Goal: Answer question/provide support: Share knowledge or assist other users

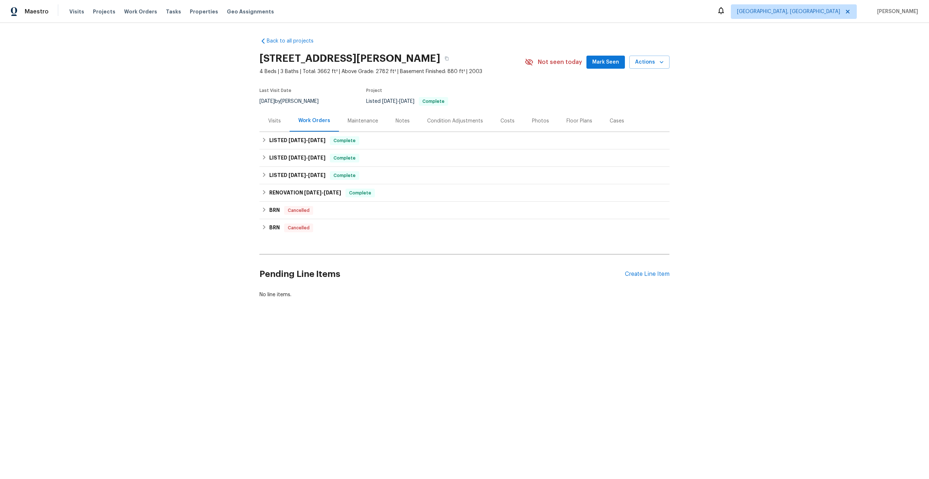
click at [365, 123] on div "Maintenance" at bounding box center [363, 120] width 30 height 7
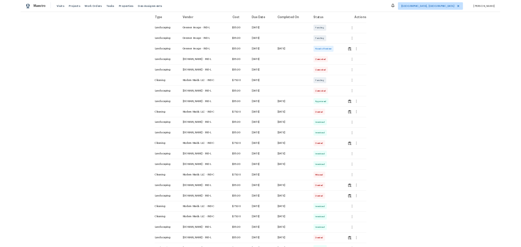
scroll to position [122, 0]
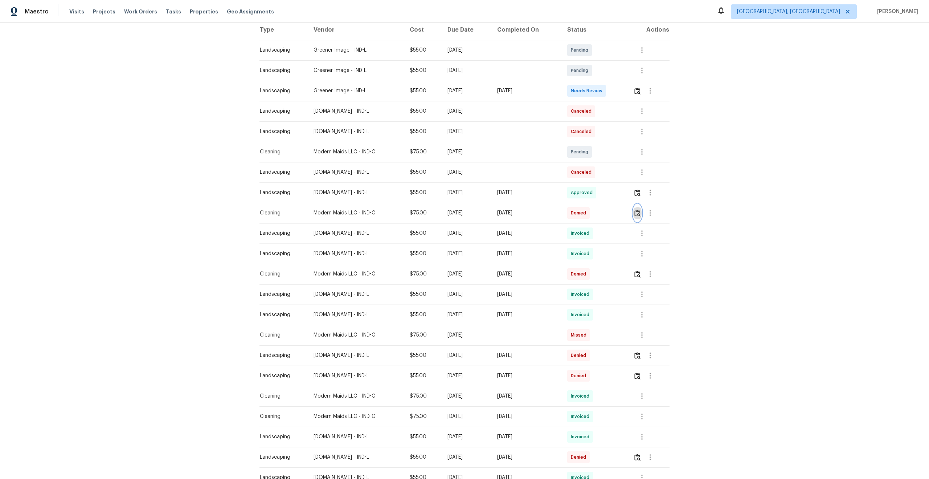
click at [638, 213] on img "button" at bounding box center [638, 212] width 6 height 7
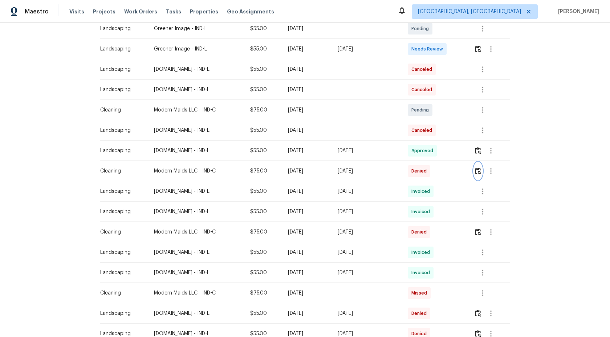
scroll to position [165, 0]
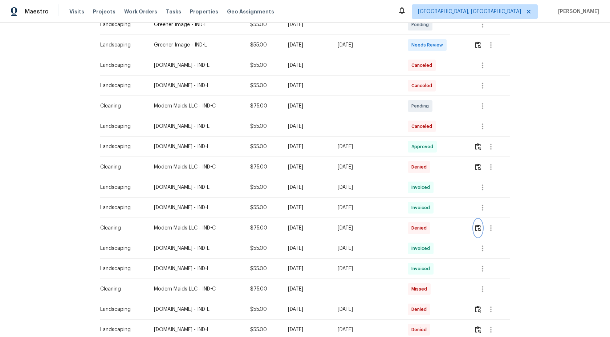
click at [481, 228] on img "button" at bounding box center [478, 227] width 6 height 7
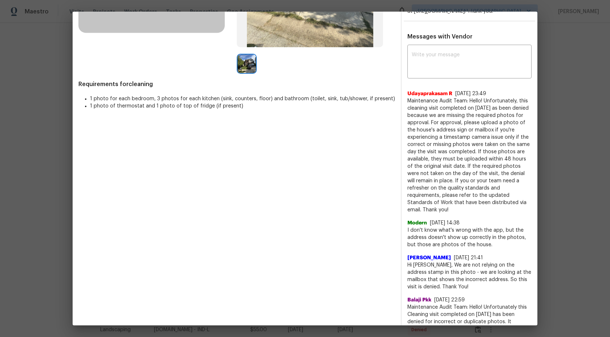
scroll to position [184, 0]
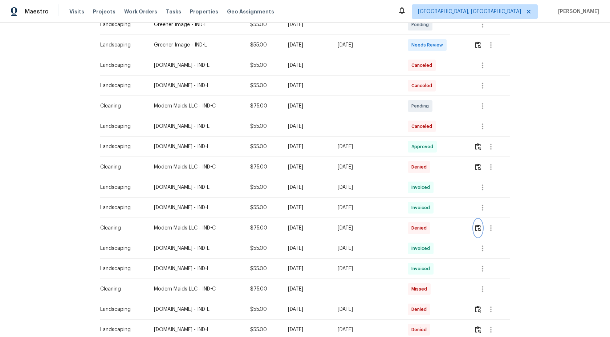
click at [477, 228] on img "button" at bounding box center [478, 227] width 6 height 7
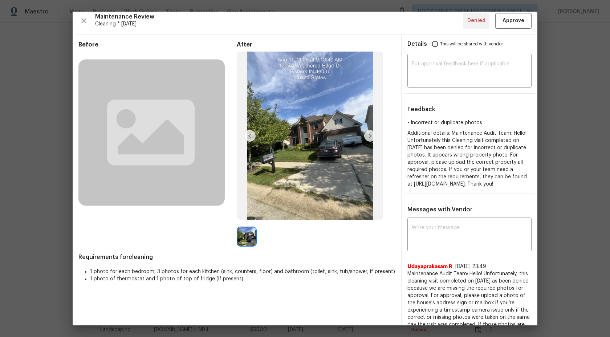
scroll to position [0, 0]
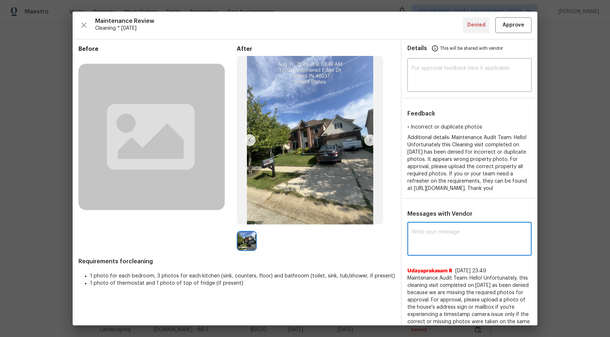
click at [452, 245] on textarea at bounding box center [469, 239] width 115 height 20
type textarea "H"
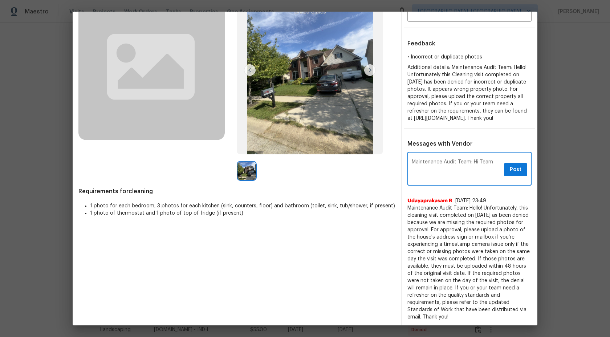
scroll to position [49, 0]
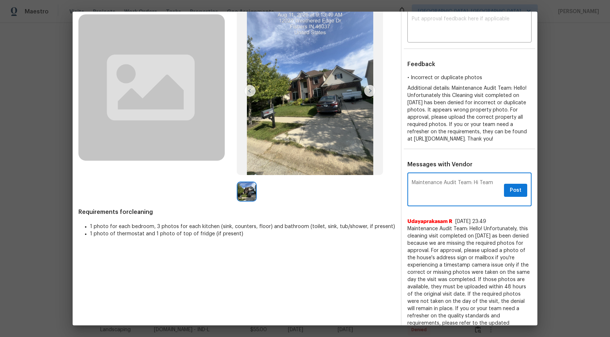
click at [485, 188] on textarea "Maintenance Audit Team: Hi Team" at bounding box center [456, 190] width 89 height 20
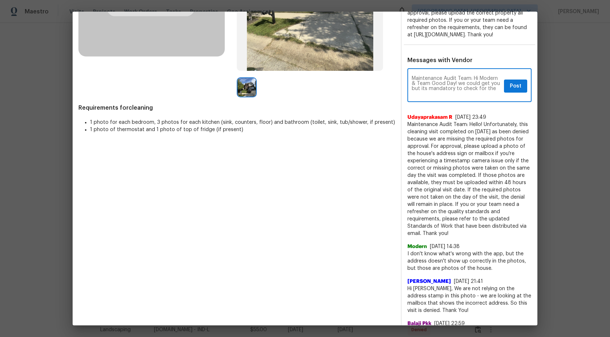
scroll to position [159, 0]
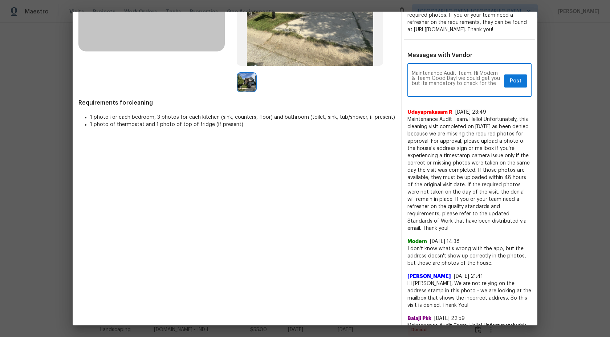
type textarea "Maintenance Audit Team: Hi Modern & Team Good Day! we could get you but its man…"
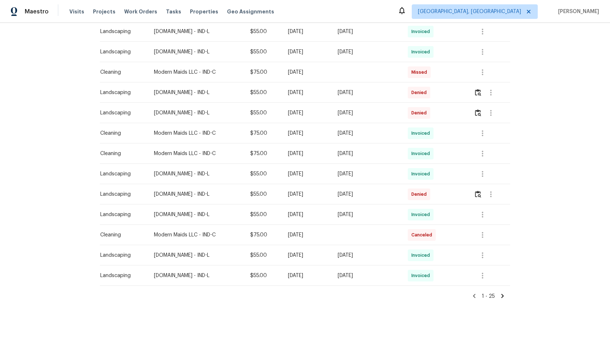
scroll to position [388, 0]
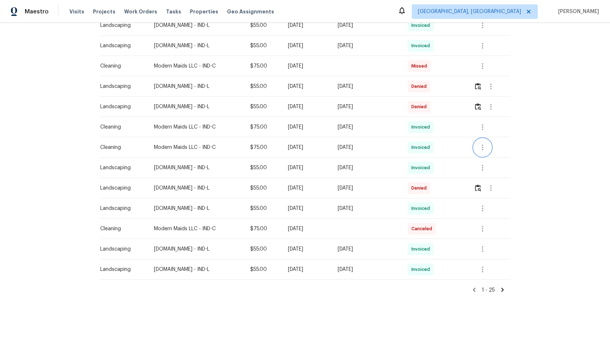
click at [486, 146] on icon "button" at bounding box center [482, 147] width 9 height 9
click at [493, 160] on li "View details" at bounding box center [501, 159] width 51 height 12
click at [554, 92] on div at bounding box center [305, 168] width 610 height 337
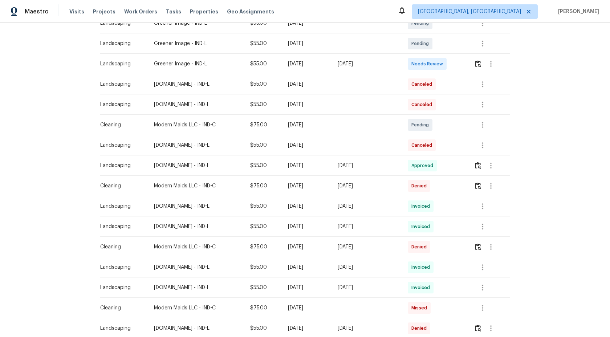
scroll to position [152, 0]
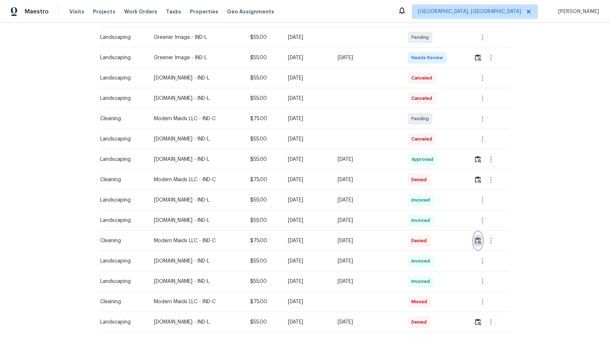
click at [481, 241] on img "button" at bounding box center [478, 240] width 6 height 7
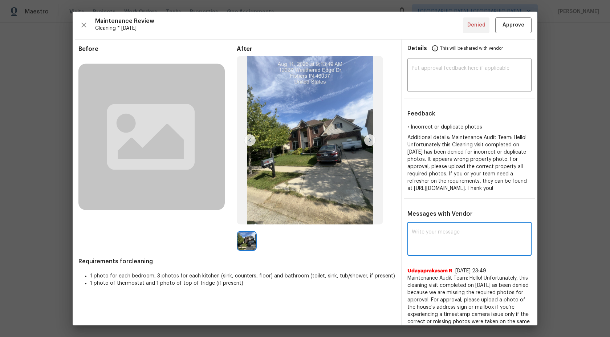
click at [459, 247] on textarea at bounding box center [469, 239] width 115 height 20
type textarea "H"
type textarea "m"
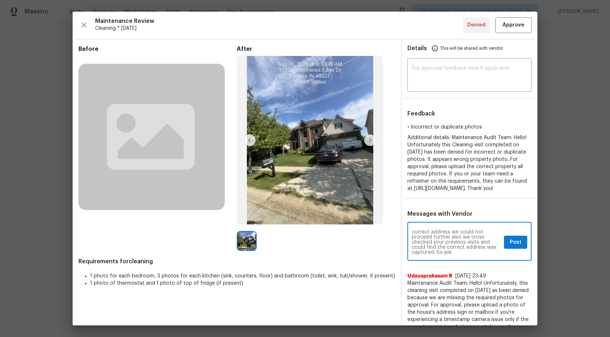
scroll to position [15, 0]
type textarea "Maintenance Audit Team: Hi Modern & Team thanks for the note. However address i…"
click at [520, 247] on span "Post" at bounding box center [516, 242] width 12 height 9
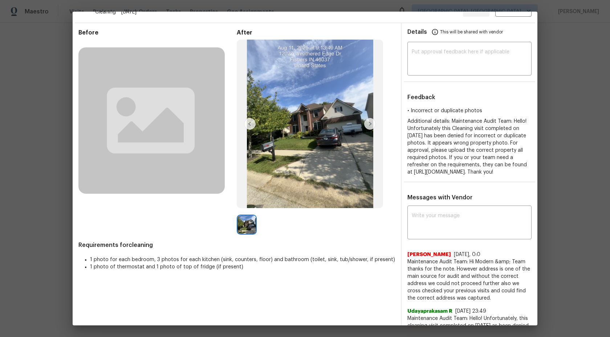
scroll to position [0, 0]
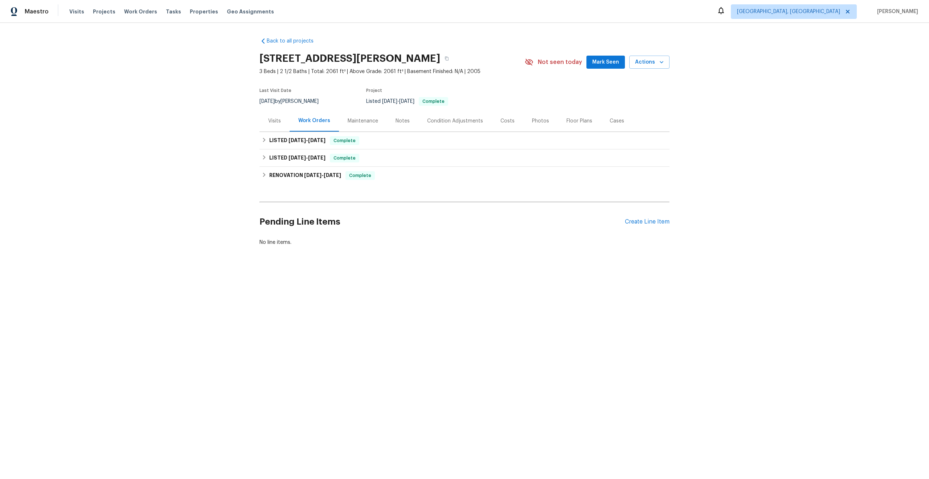
click at [365, 127] on div "Maintenance" at bounding box center [363, 120] width 48 height 21
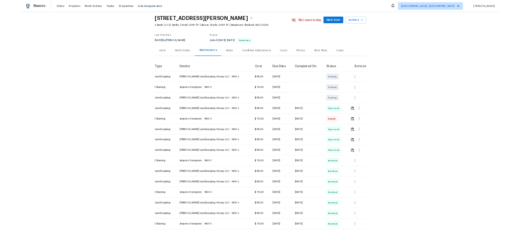
scroll to position [32, 0]
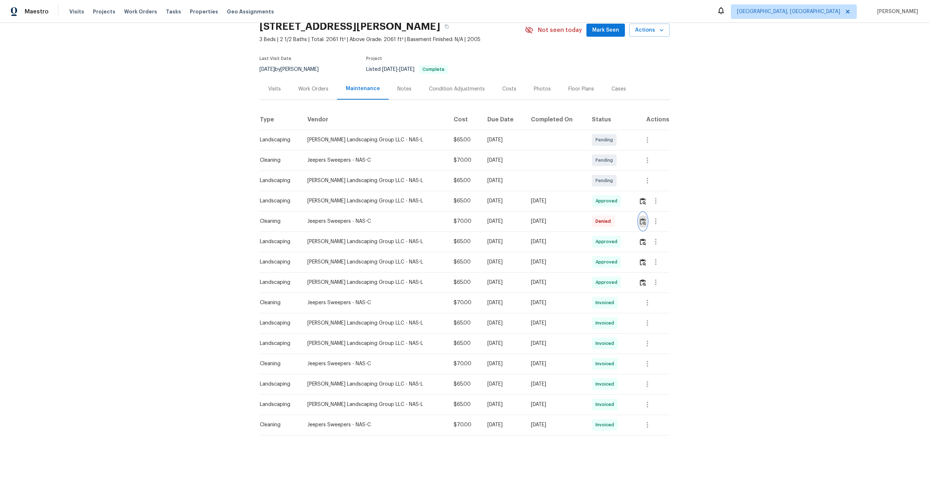
click at [643, 222] on img "button" at bounding box center [643, 221] width 6 height 7
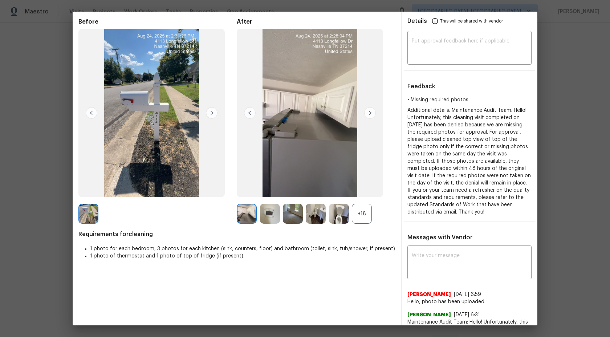
scroll to position [0, 0]
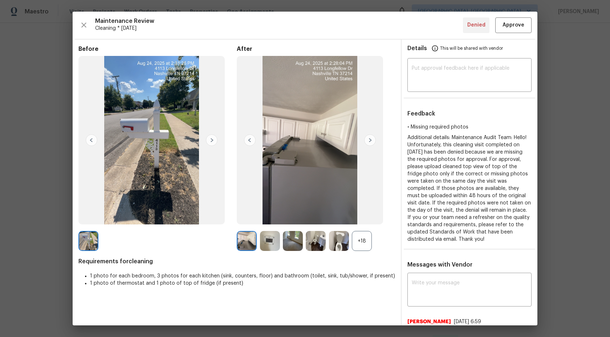
click at [364, 239] on div "+18" at bounding box center [362, 241] width 20 height 20
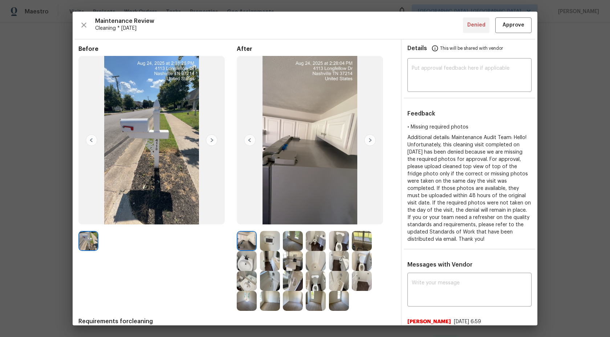
click at [277, 241] on img at bounding box center [270, 241] width 20 height 20
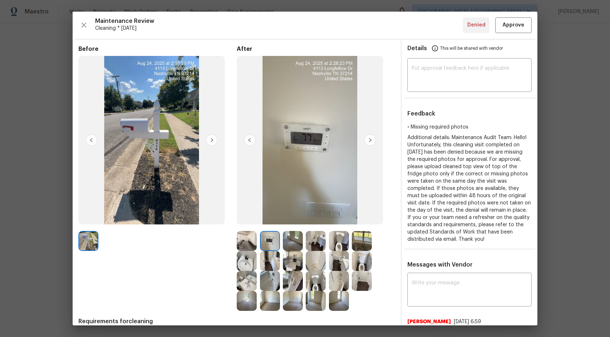
click at [295, 239] on img at bounding box center [293, 241] width 20 height 20
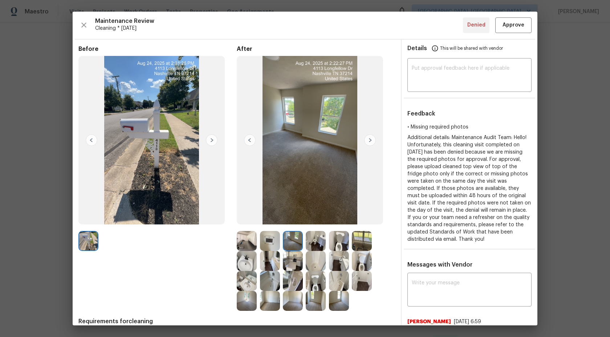
click at [310, 239] on img at bounding box center [316, 241] width 20 height 20
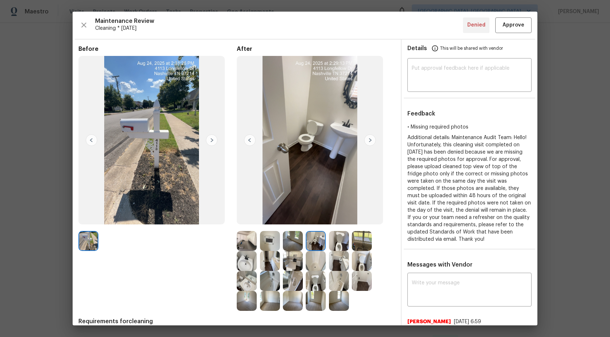
click at [331, 240] on img at bounding box center [339, 241] width 20 height 20
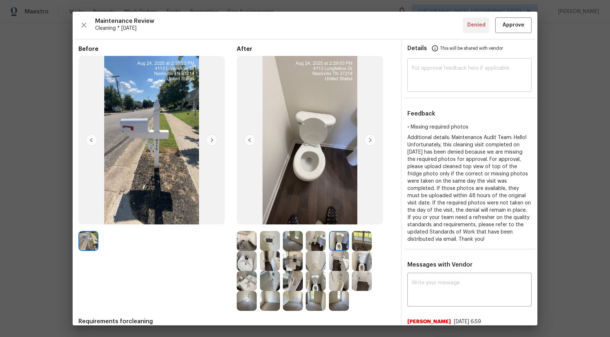
click at [441, 77] on textarea at bounding box center [469, 76] width 115 height 20
click at [449, 72] on textarea at bounding box center [469, 76] width 115 height 20
paste textarea "Maintenance Audit Team: Hi Team This visit has been approved after further audi…"
type textarea "Maintenance Audit Team: Hi Team This visit has been approved after further audi…"
click at [512, 30] on button "Approve" at bounding box center [513, 25] width 36 height 16
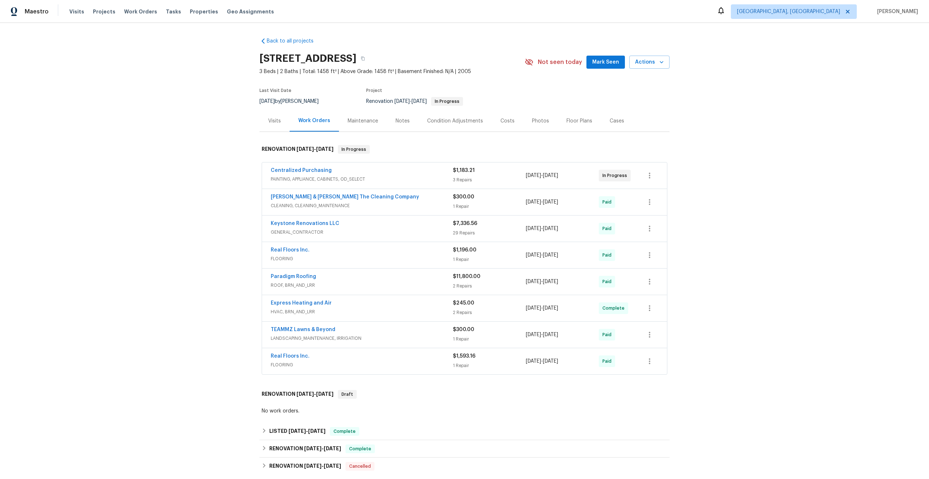
click at [364, 115] on div "Maintenance" at bounding box center [363, 120] width 48 height 21
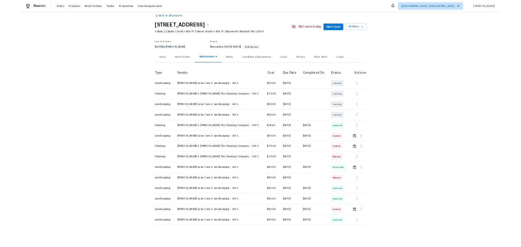
scroll to position [12, 0]
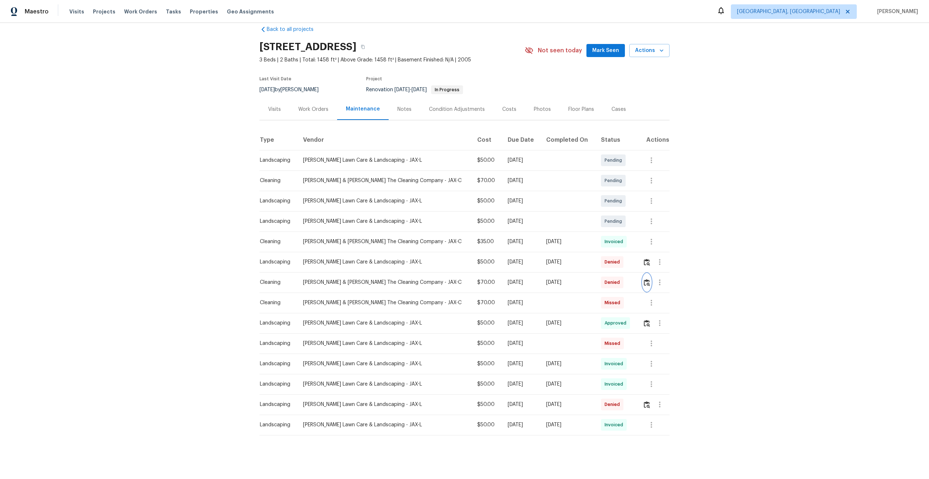
click at [648, 281] on img "button" at bounding box center [647, 282] width 6 height 7
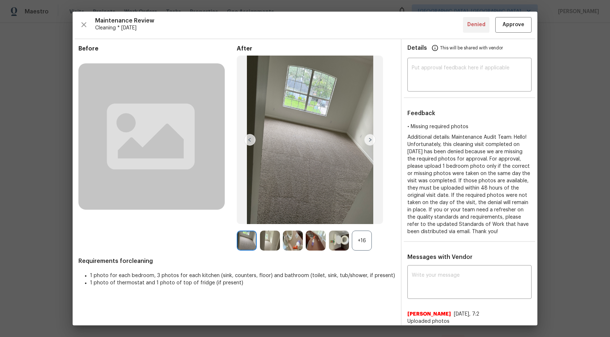
scroll to position [0, 0]
click at [361, 246] on div "+16" at bounding box center [362, 241] width 20 height 20
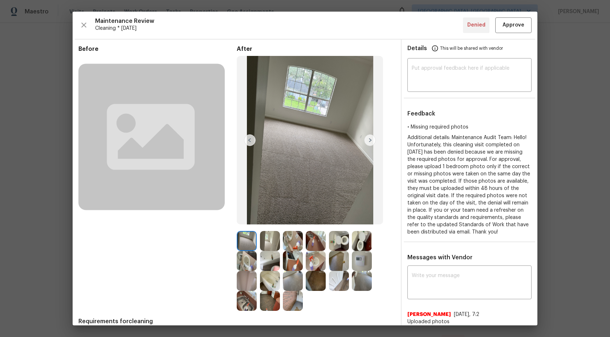
scroll to position [43, 0]
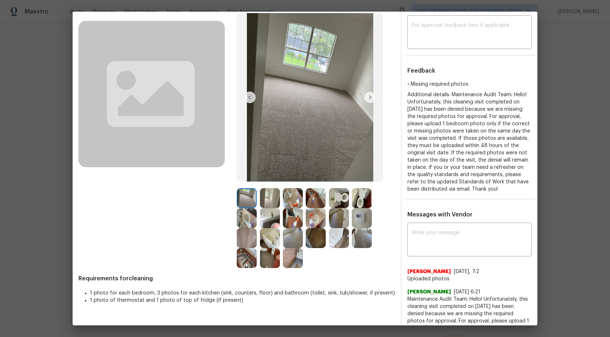
click at [367, 96] on img at bounding box center [370, 97] width 12 height 12
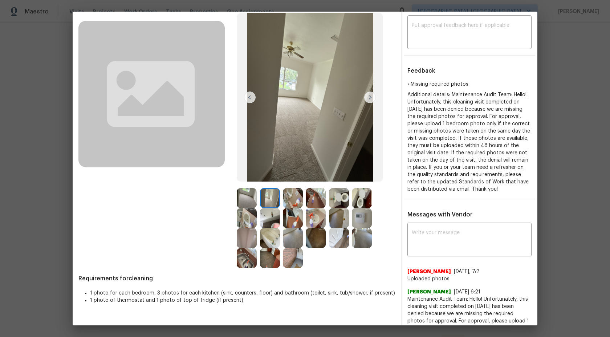
click at [366, 99] on img at bounding box center [370, 97] width 12 height 12
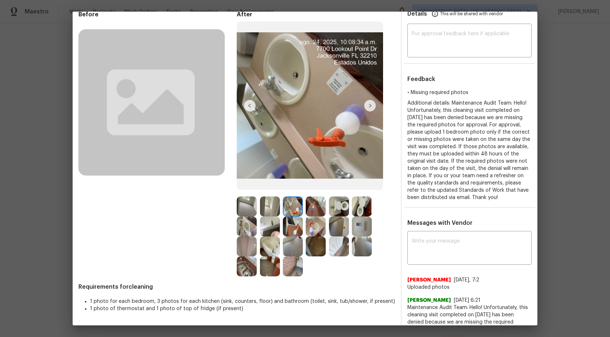
scroll to position [36, 0]
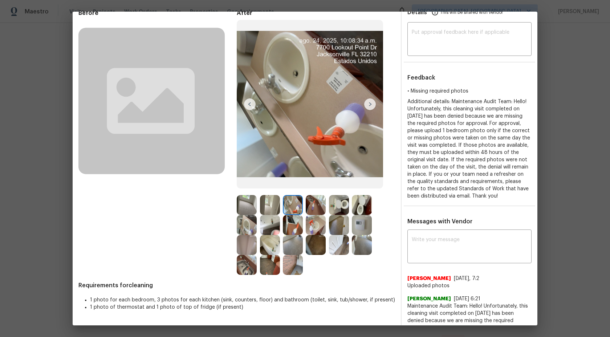
click at [238, 212] on img at bounding box center [247, 205] width 20 height 20
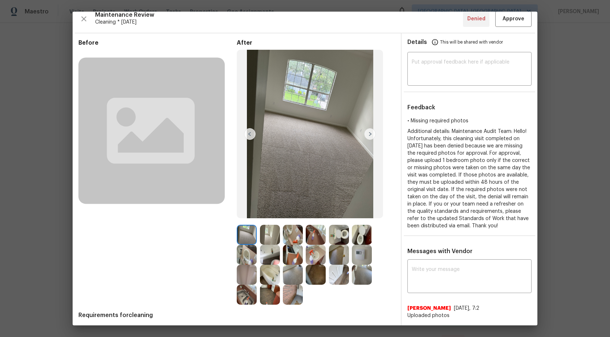
scroll to position [6, 0]
click at [272, 241] on img at bounding box center [270, 235] width 20 height 20
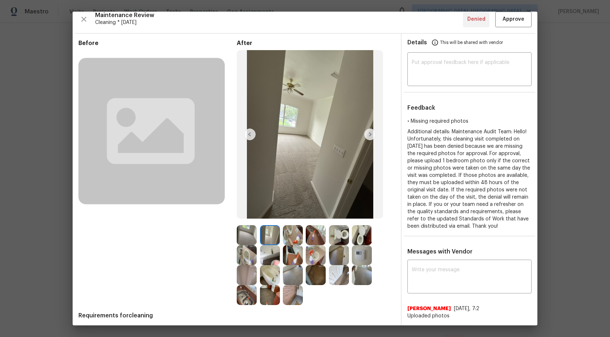
click at [291, 238] on img at bounding box center [293, 235] width 20 height 20
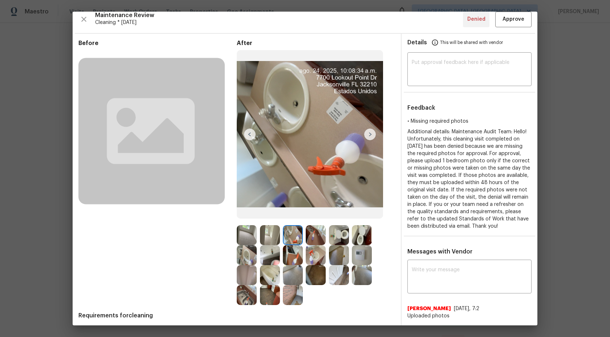
click at [282, 235] on div at bounding box center [271, 235] width 23 height 20
click at [246, 225] on img at bounding box center [247, 235] width 20 height 20
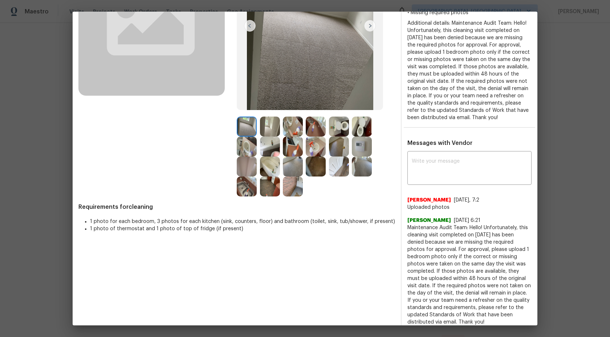
scroll to position [116, 0]
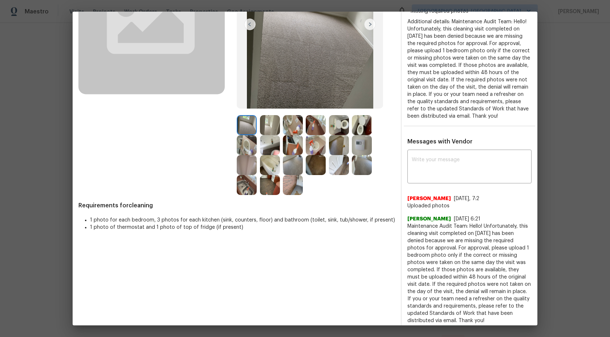
click at [266, 117] on img at bounding box center [270, 125] width 20 height 20
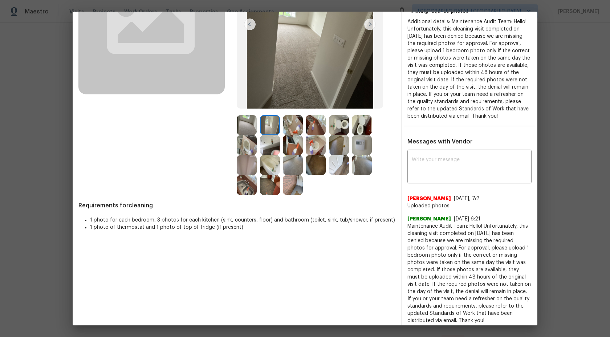
scroll to position [3, 0]
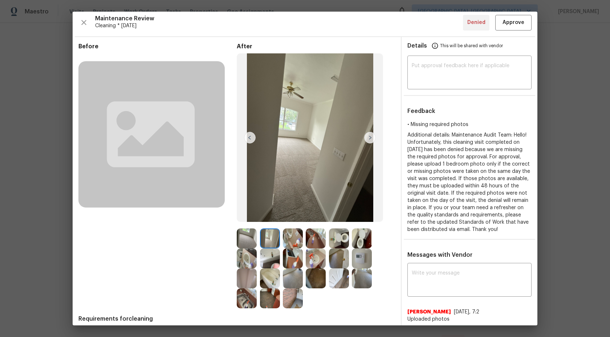
click at [287, 234] on img at bounding box center [293, 238] width 20 height 20
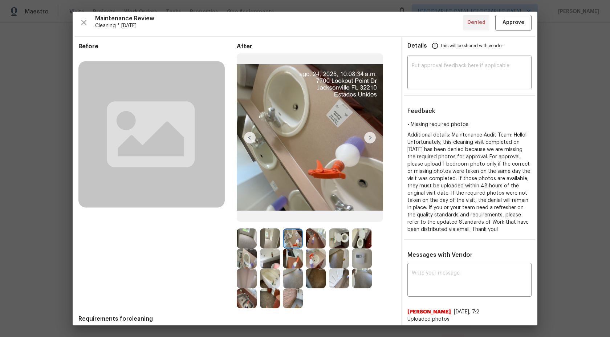
click at [315, 238] on img at bounding box center [316, 238] width 20 height 20
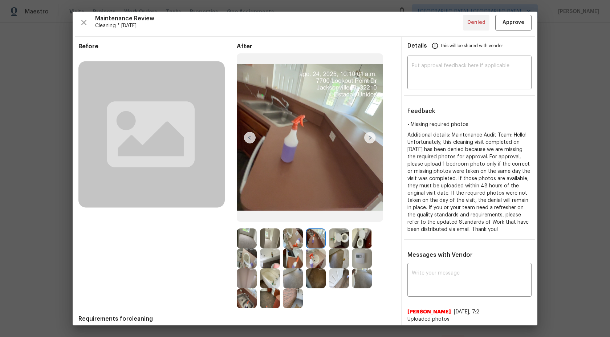
click at [243, 232] on img at bounding box center [247, 238] width 20 height 20
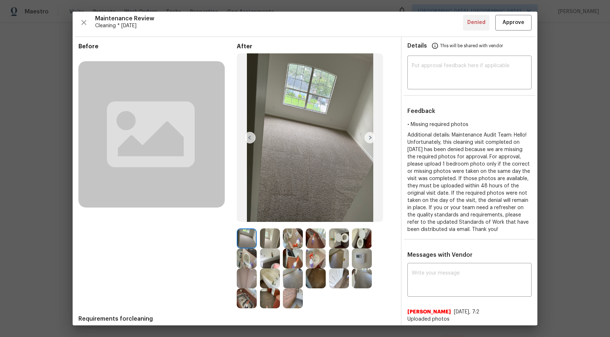
click at [272, 234] on img at bounding box center [270, 238] width 20 height 20
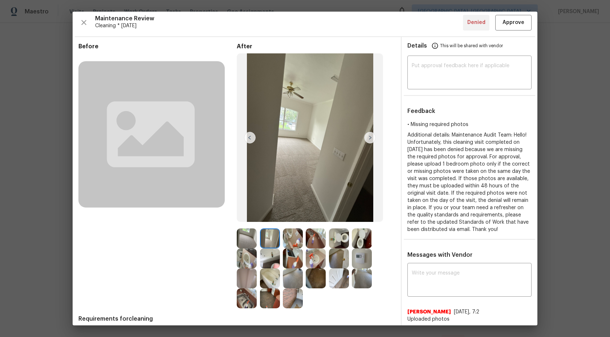
click at [297, 236] on img at bounding box center [293, 238] width 20 height 20
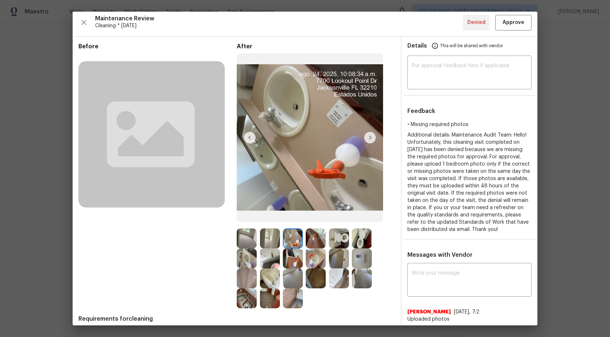
click at [321, 236] on img at bounding box center [316, 238] width 20 height 20
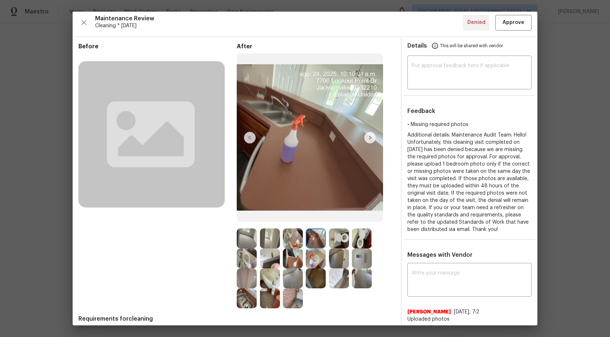
click at [346, 243] on img at bounding box center [339, 238] width 20 height 20
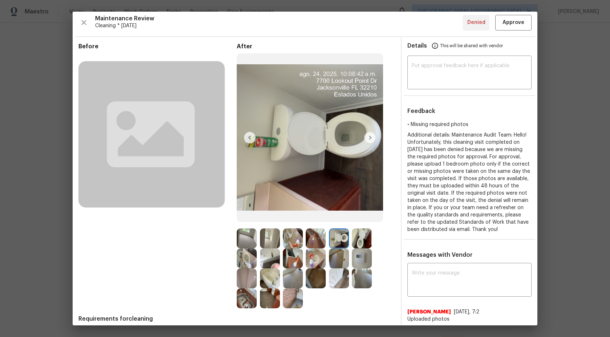
click at [303, 238] on div at bounding box center [294, 238] width 23 height 20
click at [275, 239] on img at bounding box center [270, 238] width 20 height 20
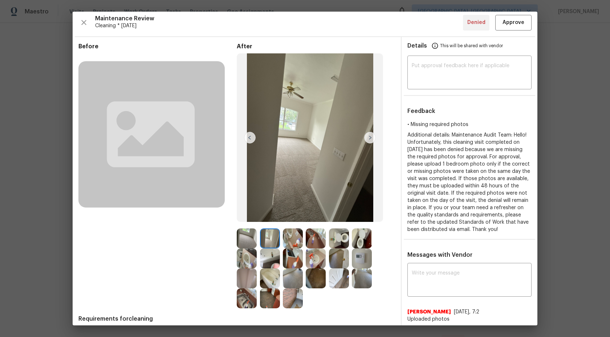
click at [251, 239] on img at bounding box center [247, 238] width 20 height 20
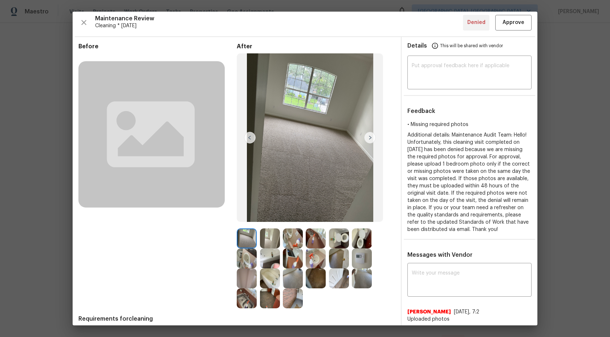
click at [347, 241] on img at bounding box center [339, 238] width 20 height 20
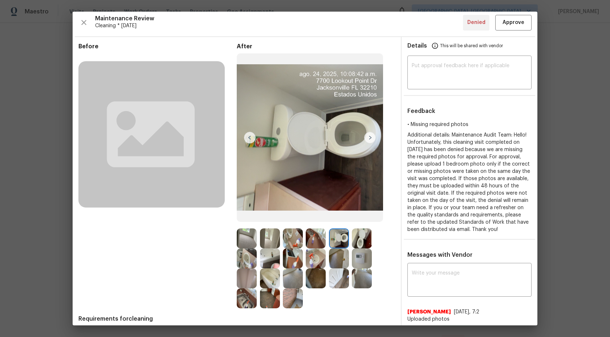
click at [372, 240] on div at bounding box center [363, 238] width 23 height 20
click at [366, 241] on img at bounding box center [362, 238] width 20 height 20
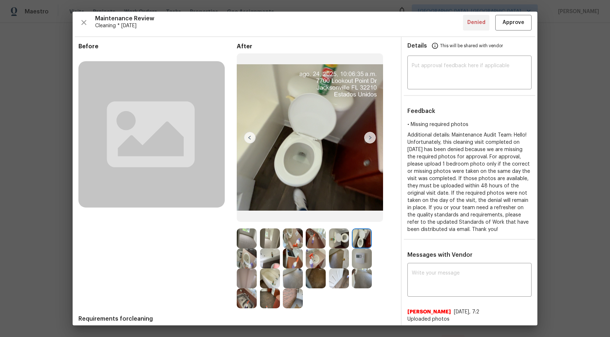
click at [365, 256] on img at bounding box center [362, 258] width 20 height 20
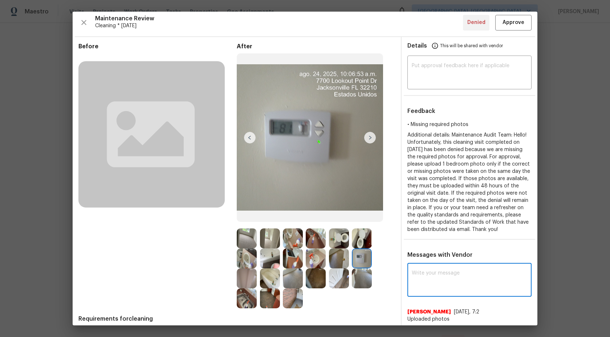
click at [433, 288] on textarea at bounding box center [469, 280] width 115 height 20
click at [338, 237] on img at bounding box center [339, 238] width 20 height 20
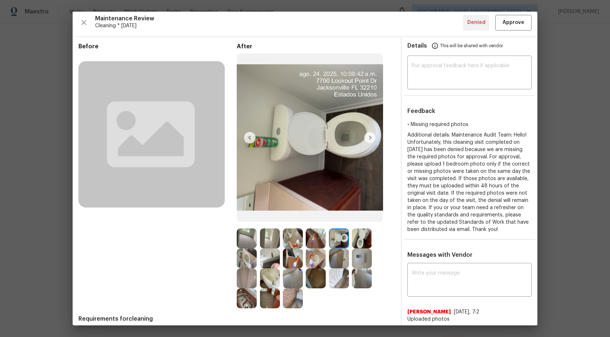
click at [343, 255] on img at bounding box center [339, 258] width 20 height 20
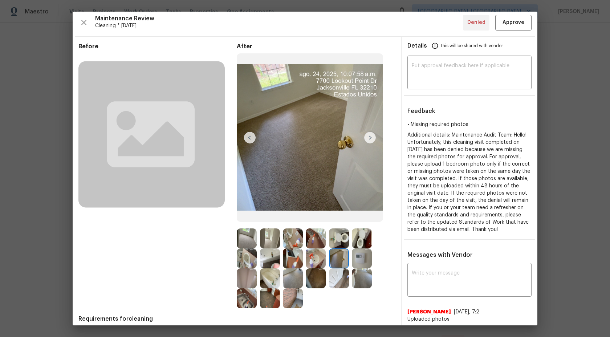
click at [312, 262] on img at bounding box center [316, 258] width 20 height 20
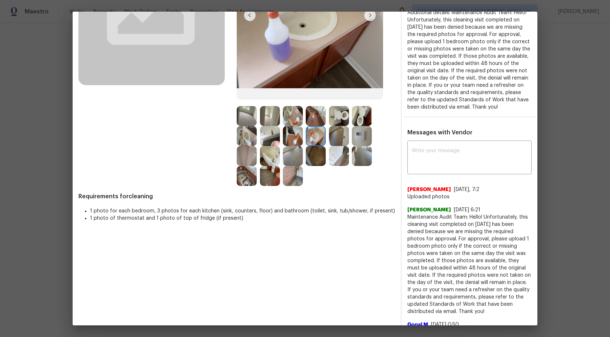
scroll to position [60, 0]
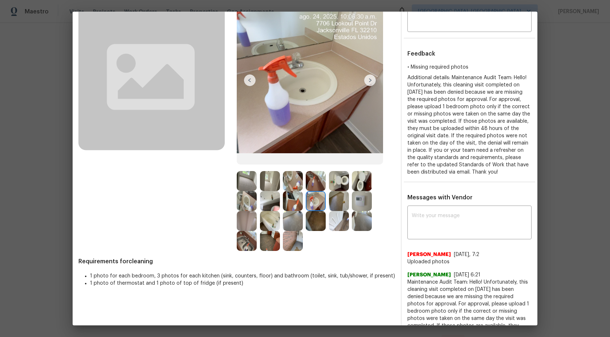
click at [258, 182] on div at bounding box center [248, 181] width 23 height 20
click at [364, 217] on img at bounding box center [362, 221] width 20 height 20
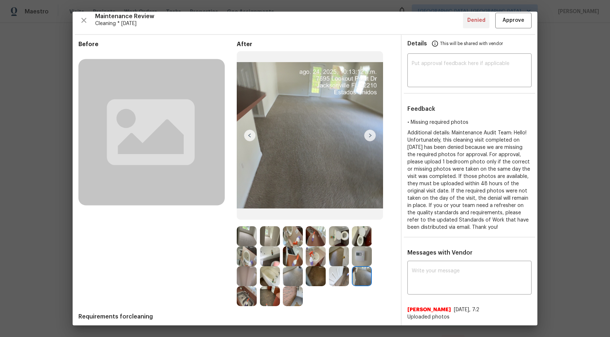
scroll to position [0, 0]
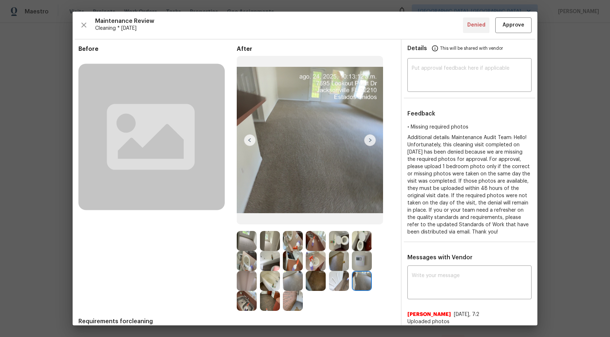
click at [250, 244] on img at bounding box center [247, 241] width 20 height 20
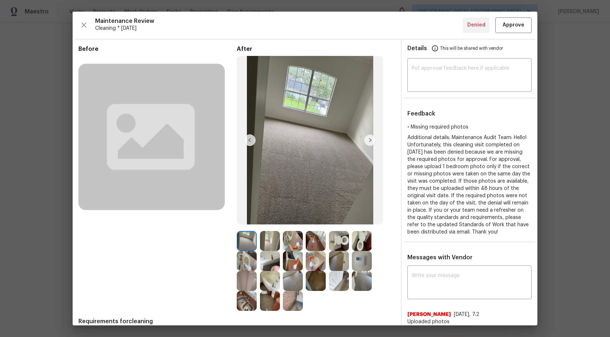
click at [276, 241] on img at bounding box center [270, 241] width 20 height 20
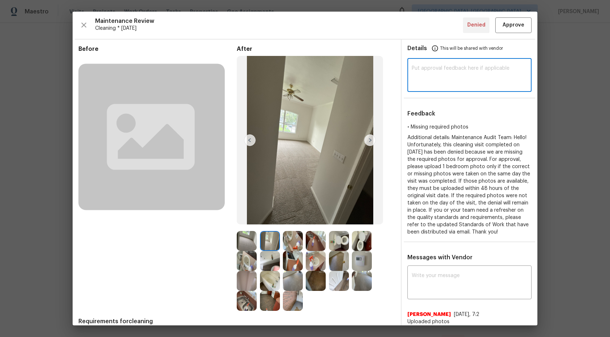
click at [430, 67] on textarea at bounding box center [469, 76] width 115 height 20
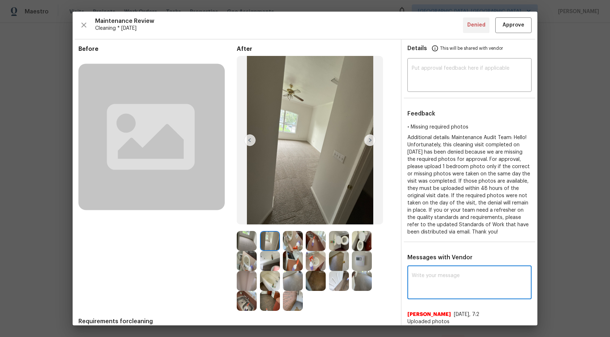
click at [431, 293] on textarea at bounding box center [469, 283] width 115 height 20
click at [427, 284] on textarea "Msintenance Audit Team:" at bounding box center [456, 283] width 89 height 20
click at [479, 281] on textarea "Maintenance Audit Team:" at bounding box center [456, 283] width 89 height 20
click at [370, 139] on img at bounding box center [370, 140] width 12 height 12
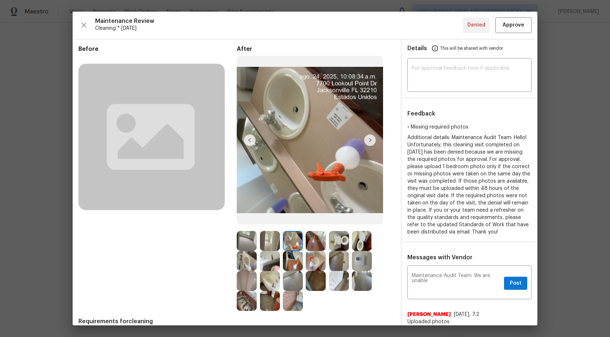
click at [370, 141] on img at bounding box center [370, 140] width 12 height 12
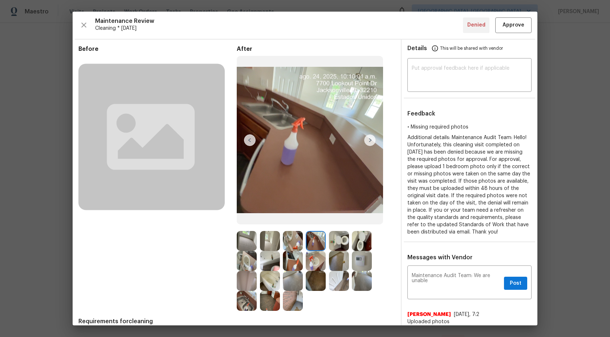
click at [270, 239] on img at bounding box center [270, 241] width 20 height 20
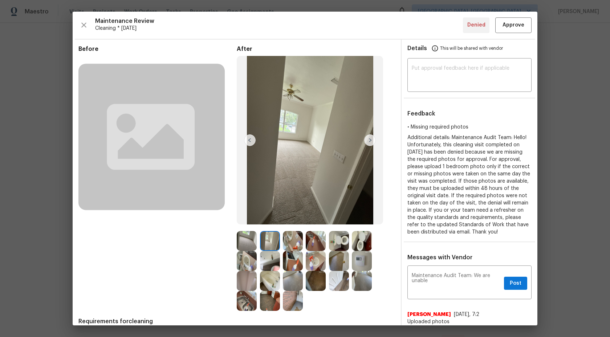
click at [252, 244] on img at bounding box center [247, 241] width 20 height 20
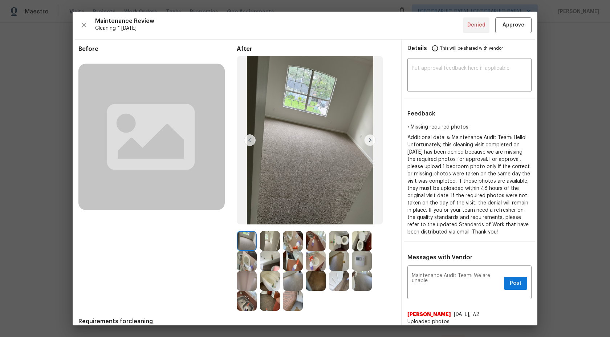
click at [243, 241] on img at bounding box center [247, 241] width 20 height 20
click at [245, 258] on img at bounding box center [247, 261] width 20 height 20
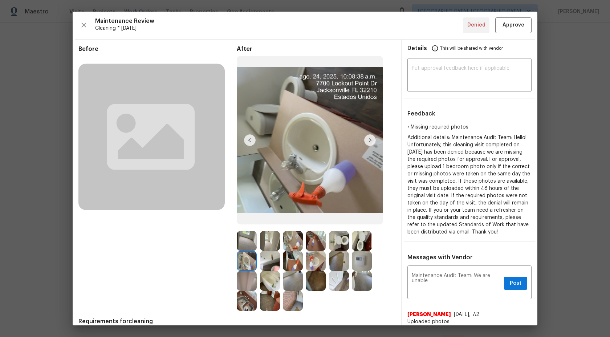
click at [259, 258] on div at bounding box center [248, 261] width 23 height 20
click at [246, 237] on img at bounding box center [247, 241] width 20 height 20
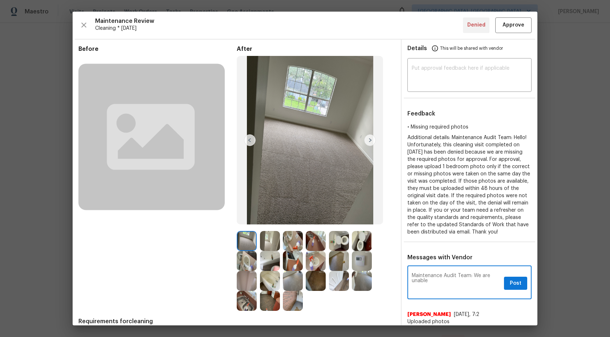
click at [436, 289] on textarea "Maintenance Audit Team: We are unable" at bounding box center [456, 283] width 89 height 20
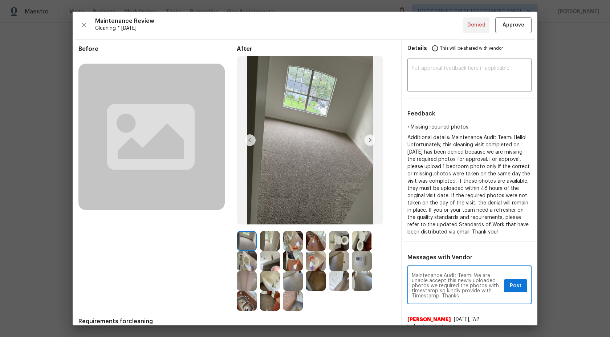
type textarea "Maintenance Audit Team: We are unable accept this newly uploaded photos we requ…"
click at [520, 290] on span "Post" at bounding box center [516, 285] width 12 height 9
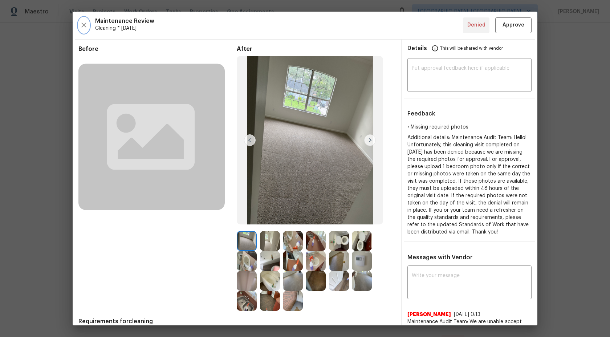
click at [85, 24] on icon "button" at bounding box center [84, 25] width 9 height 9
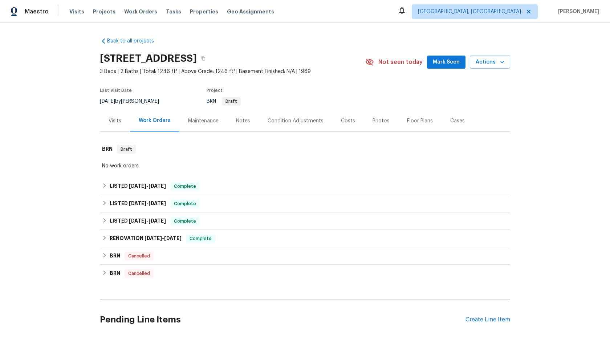
click at [195, 119] on div "Maintenance" at bounding box center [203, 120] width 30 height 7
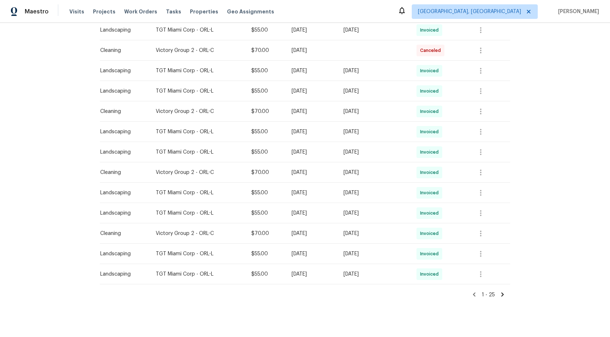
scroll to position [388, 0]
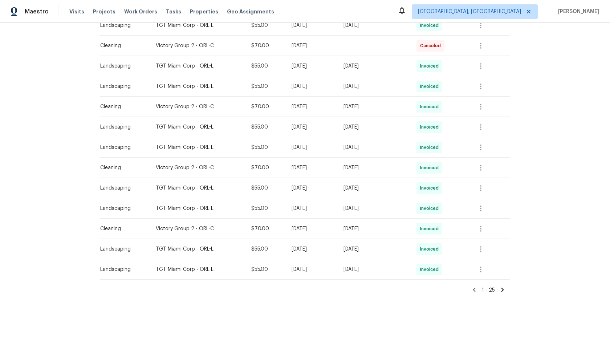
click at [502, 291] on icon at bounding box center [502, 290] width 3 height 4
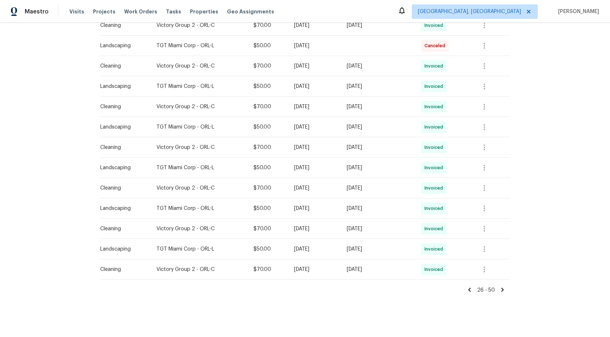
click at [502, 288] on icon at bounding box center [502, 290] width 3 height 4
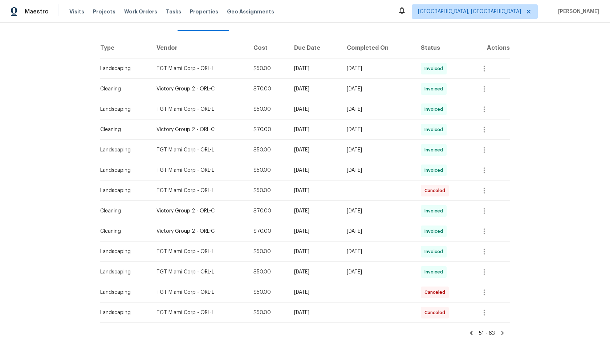
scroll to position [144, 0]
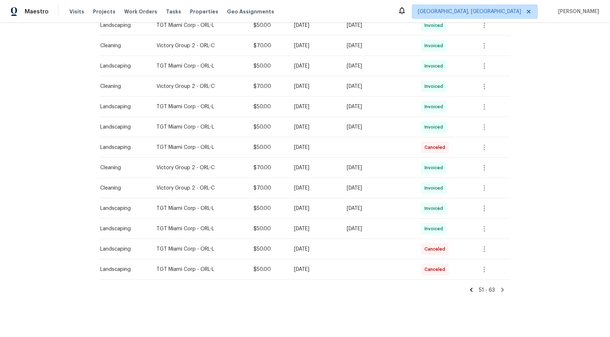
click at [501, 288] on icon at bounding box center [502, 289] width 7 height 7
click at [473, 288] on icon at bounding box center [471, 290] width 3 height 4
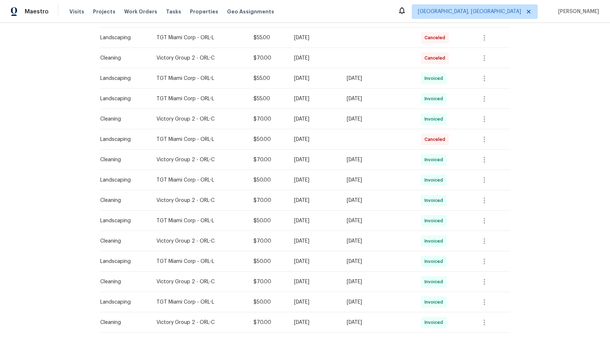
scroll to position [388, 0]
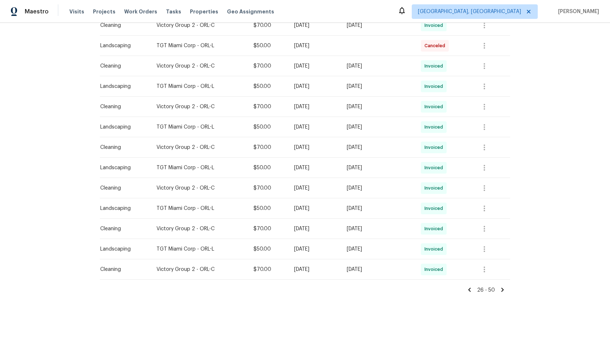
click at [470, 290] on icon at bounding box center [469, 290] width 3 height 4
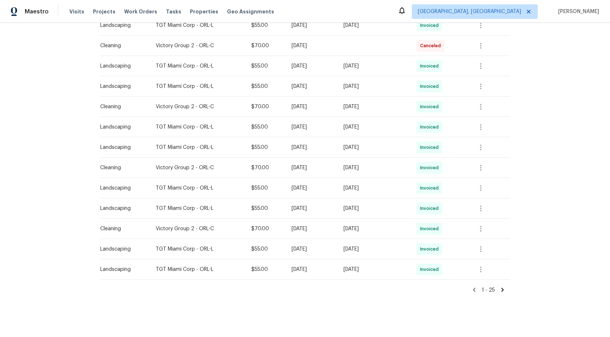
click at [475, 289] on icon at bounding box center [474, 290] width 3 height 4
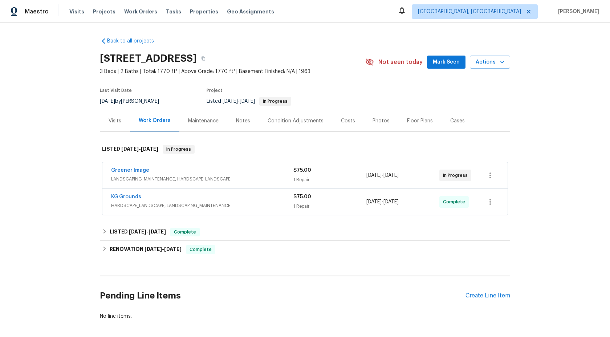
click at [203, 119] on div "Maintenance" at bounding box center [203, 120] width 30 height 7
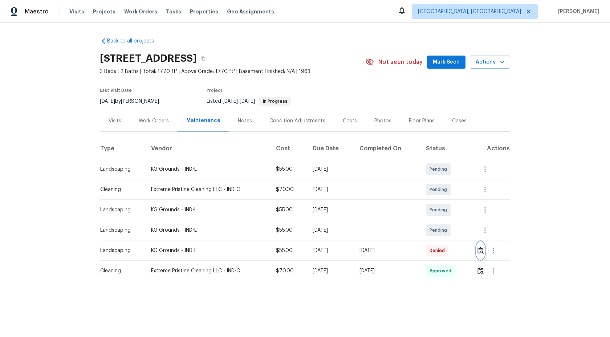
click at [483, 249] on img "button" at bounding box center [480, 250] width 6 height 7
drag, startPoint x: 208, startPoint y: 122, endPoint x: 228, endPoint y: 118, distance: 20.1
click at [208, 122] on div "Maintenance" at bounding box center [203, 120] width 34 height 7
click at [535, 191] on div "Back to all projects 8040 Goldenrod Ct, Indianapolis, IN 46219 3 Beds | 2 Baths…" at bounding box center [305, 174] width 610 height 302
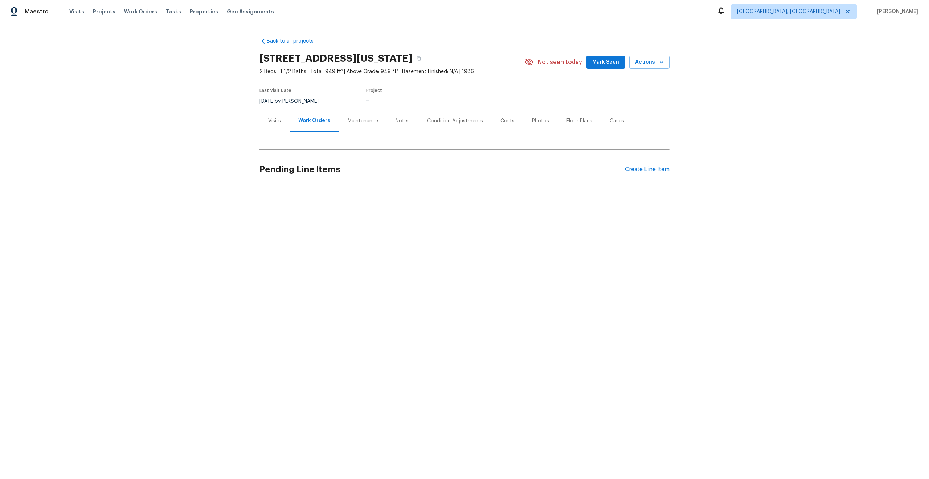
click at [363, 119] on div "Maintenance" at bounding box center [363, 120] width 30 height 7
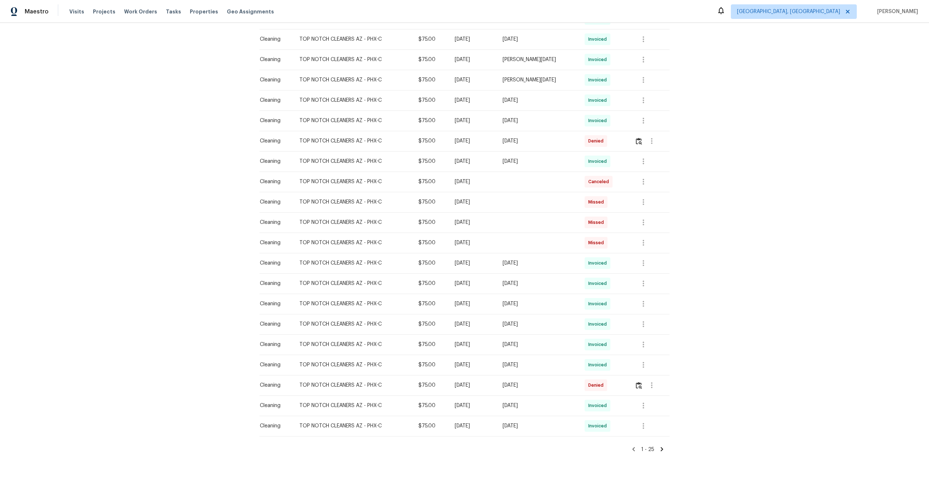
scroll to position [252, 0]
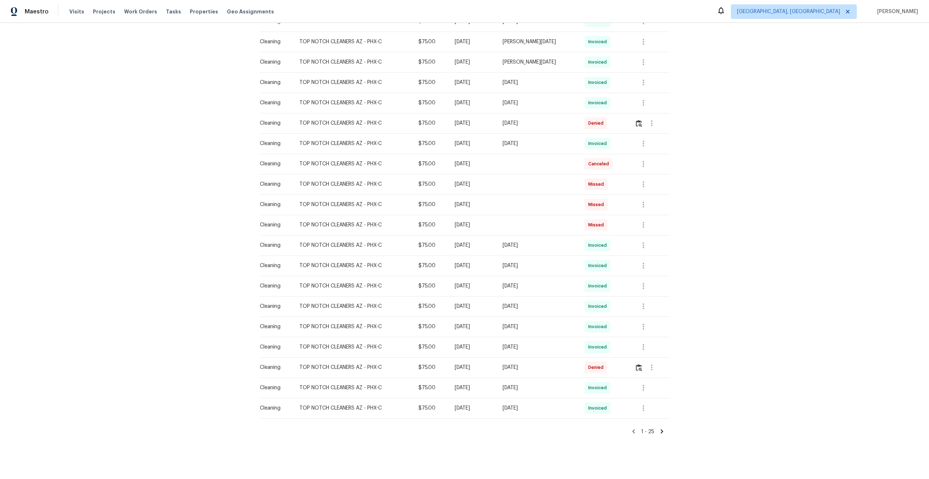
click at [662, 431] on icon at bounding box center [662, 431] width 3 height 4
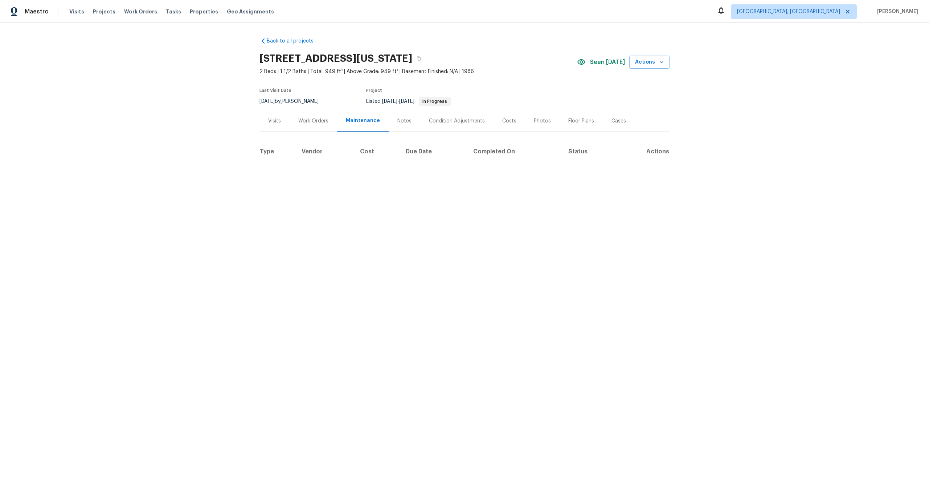
scroll to position [0, 0]
click at [631, 195] on icon at bounding box center [629, 195] width 7 height 7
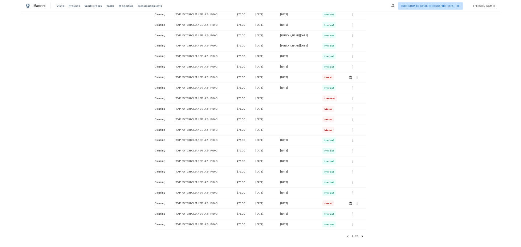
scroll to position [252, 0]
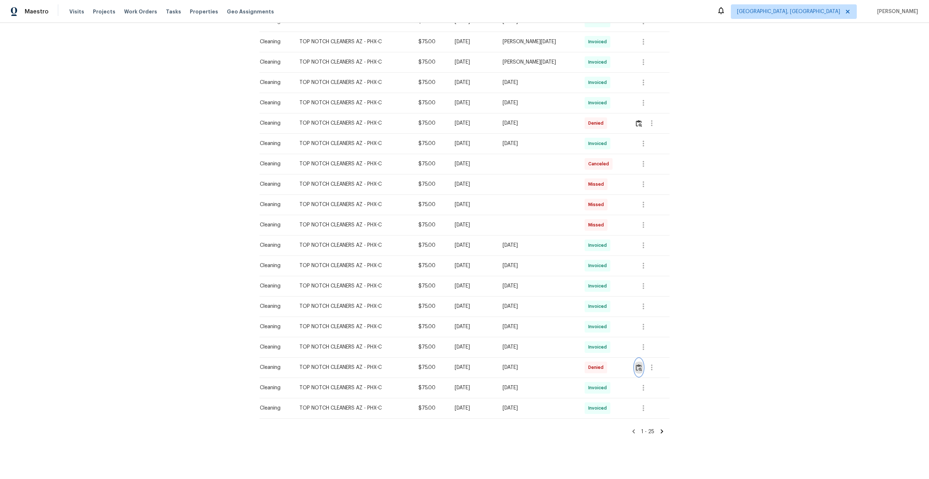
click at [643, 365] on button "button" at bounding box center [639, 366] width 8 height 17
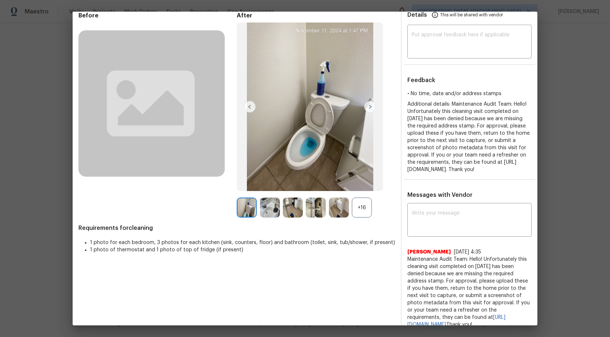
scroll to position [56, 0]
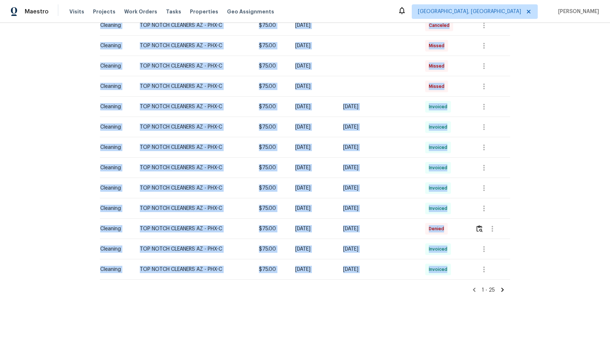
click at [578, 58] on div "Back to all projects [STREET_ADDRESS][US_STATE] 2 Beds | 1 1/2 Baths | Total: 9…" at bounding box center [305, 180] width 610 height 314
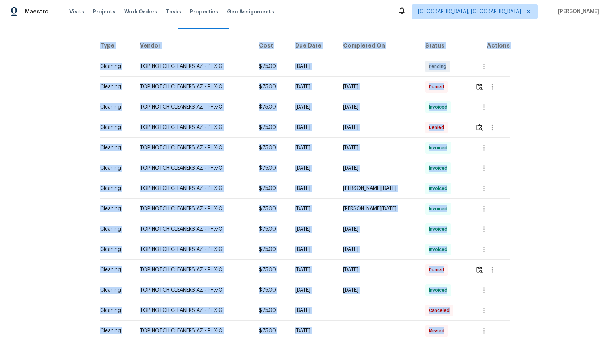
scroll to position [98, 0]
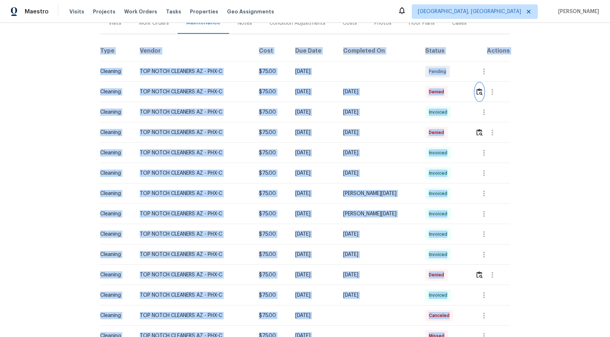
click at [480, 90] on img "button" at bounding box center [479, 91] width 6 height 7
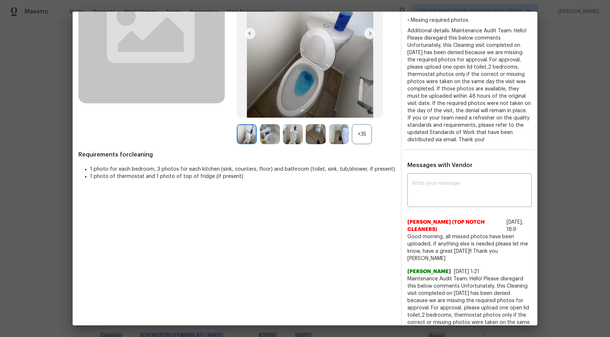
scroll to position [106, 0]
click at [266, 137] on img at bounding box center [270, 135] width 20 height 20
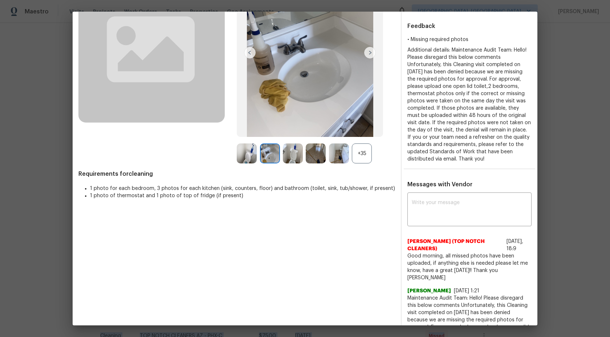
scroll to position [87, 0]
click at [365, 150] on div "+35" at bounding box center [362, 154] width 20 height 20
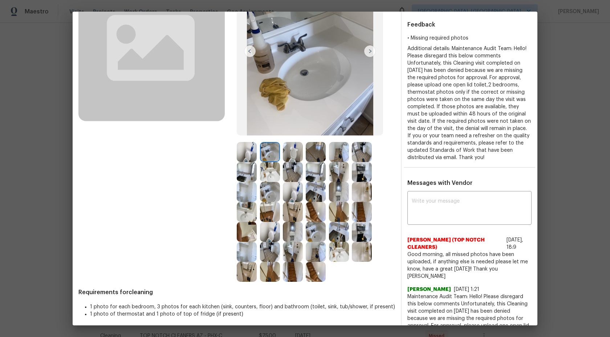
scroll to position [88, 0]
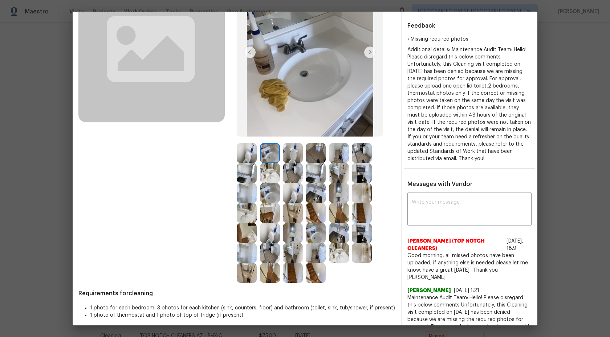
click at [293, 155] on img at bounding box center [293, 153] width 20 height 20
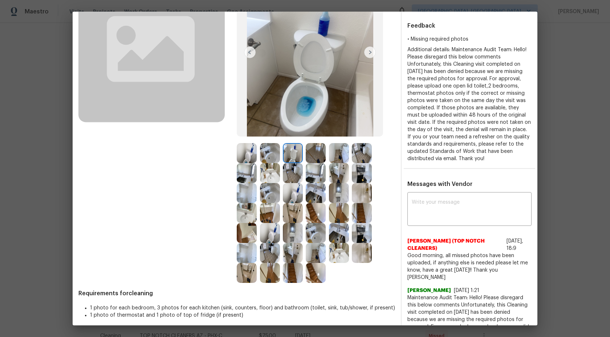
click at [318, 156] on img at bounding box center [316, 153] width 20 height 20
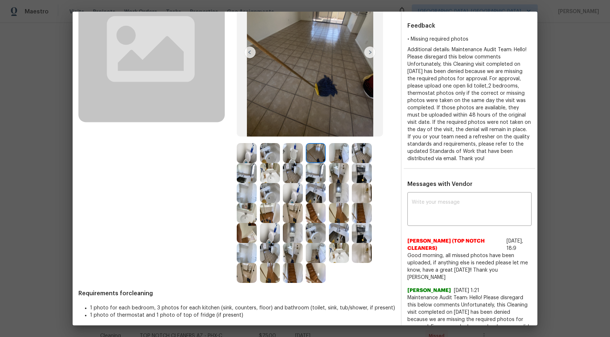
click at [296, 150] on img at bounding box center [293, 153] width 20 height 20
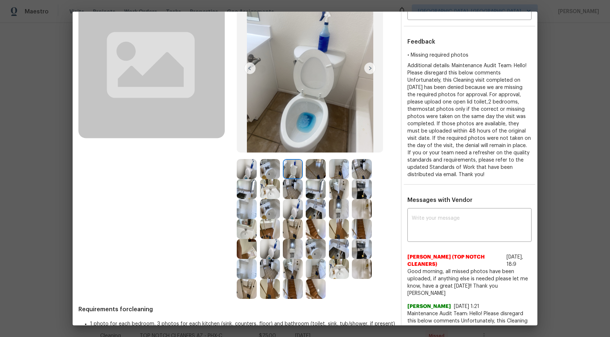
scroll to position [67, 0]
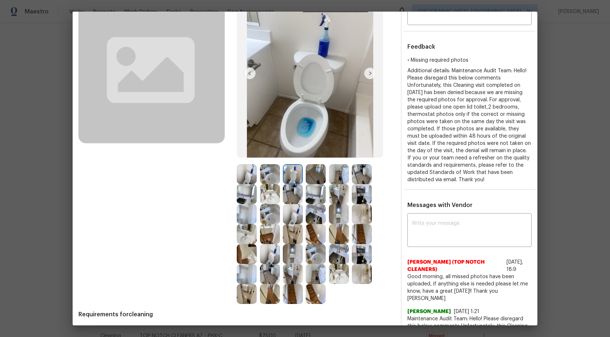
click at [272, 167] on img at bounding box center [270, 174] width 20 height 20
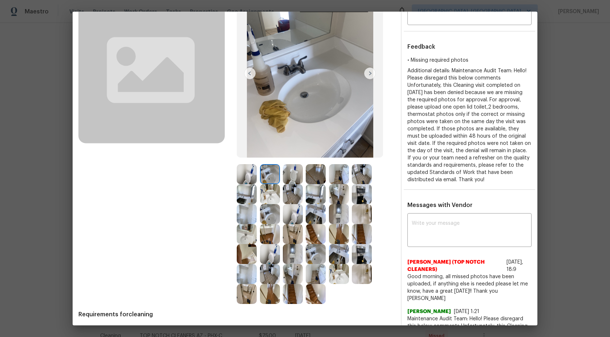
click at [249, 169] on img at bounding box center [247, 174] width 20 height 20
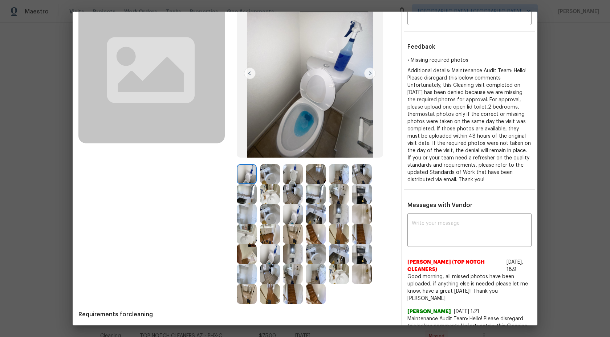
click at [282, 169] on div at bounding box center [271, 174] width 23 height 20
click at [269, 170] on img at bounding box center [270, 174] width 20 height 20
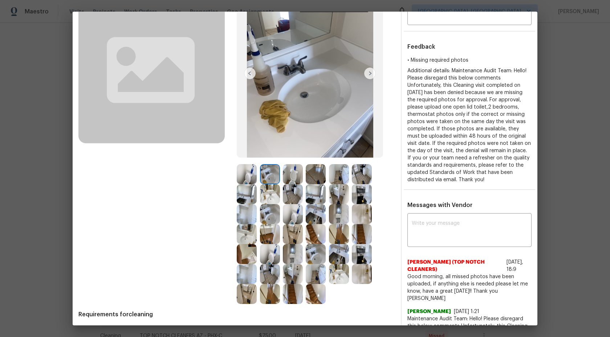
click at [292, 170] on img at bounding box center [293, 174] width 20 height 20
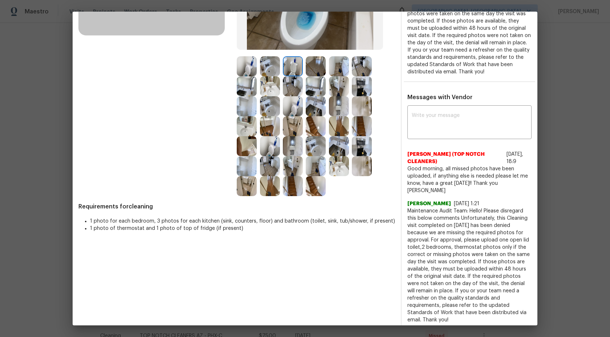
scroll to position [168, 0]
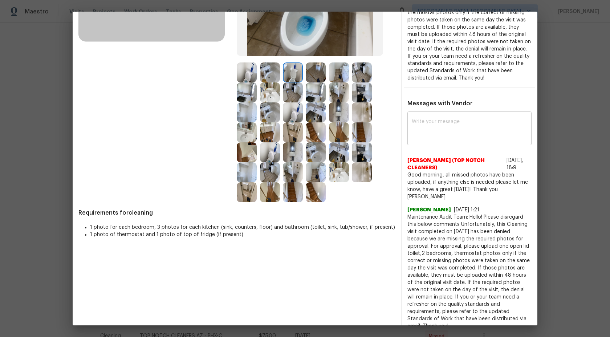
click at [449, 121] on textarea at bounding box center [469, 129] width 115 height 20
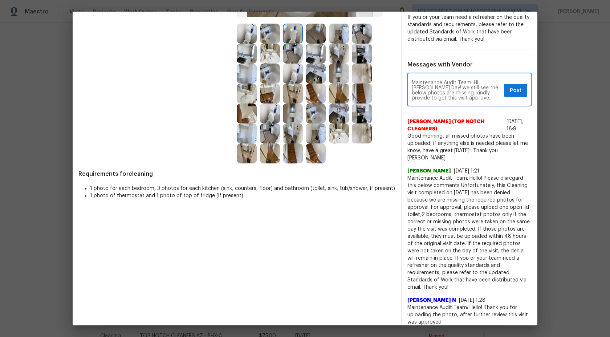
scroll to position [209, 0]
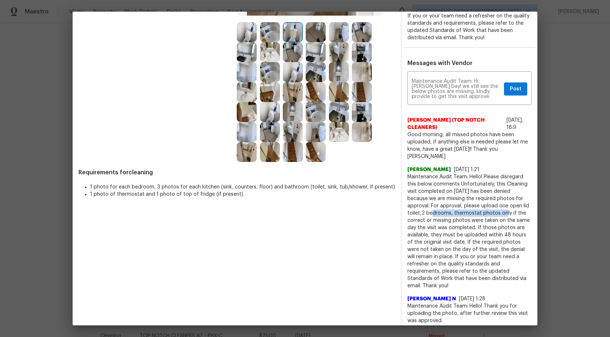
drag, startPoint x: 422, startPoint y: 213, endPoint x: 495, endPoint y: 213, distance: 73.3
click at [495, 213] on span "Maintenance Audit Team: Hello! Please disregard this below comments Unfortunate…" at bounding box center [469, 231] width 124 height 116
copy span "2 bedrooms, thermostat photo"
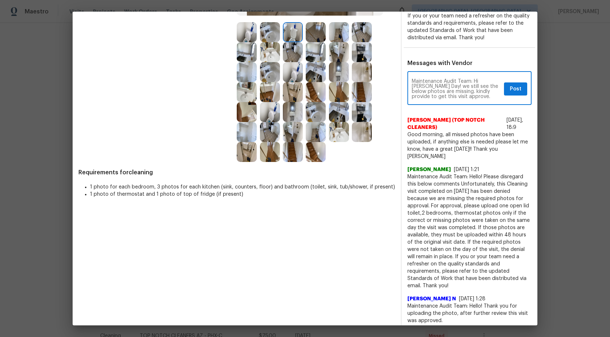
click at [473, 98] on textarea "Maintenance Audit Team: Hi [PERSON_NAME] Day! we still see the below photos are…" at bounding box center [456, 89] width 89 height 20
paste textarea "2 bedrooms, thermostat photo"
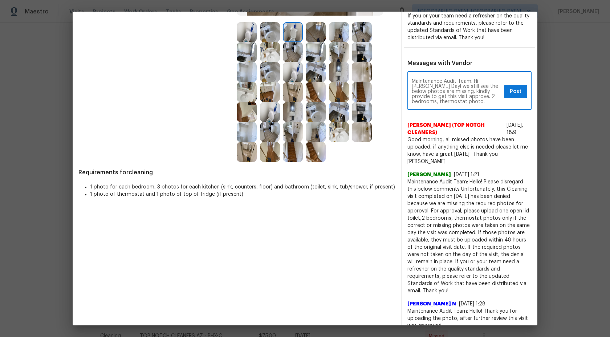
click at [495, 237] on span "Maintenance Audit Team: Hello! Please disregard this below comments Unfortunate…" at bounding box center [469, 236] width 124 height 116
drag, startPoint x: 452, startPoint y: 226, endPoint x: 487, endPoint y: 290, distance: 72.6
click at [487, 290] on span "Maintenance Audit Team: Hello! Please disregard this below comments Unfortunate…" at bounding box center [469, 236] width 124 height 116
copy span "photos were taken on the same day the visit was completed. If those photos are …"
click at [468, 105] on div "Maintenance Audit Team: Hi [PERSON_NAME] Day! we still see the below photos are…" at bounding box center [469, 91] width 124 height 37
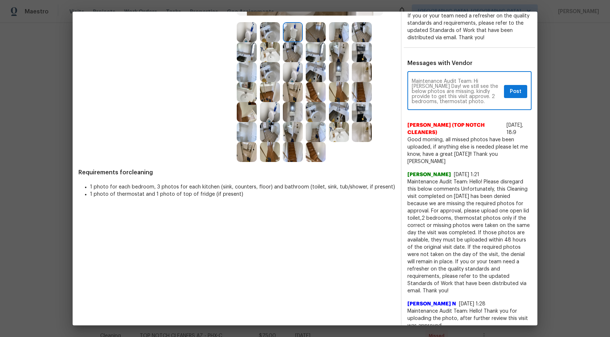
paste textarea "photos were taken on the same day the visit was completed. If those photos are …"
type textarea "Maintenance Audit Team: Hi [PERSON_NAME] Day! we still see the below photos are…"
click at [518, 95] on button "Post" at bounding box center [515, 91] width 23 height 13
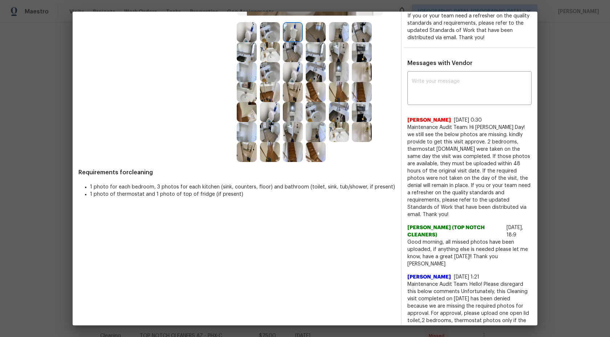
scroll to position [0, 0]
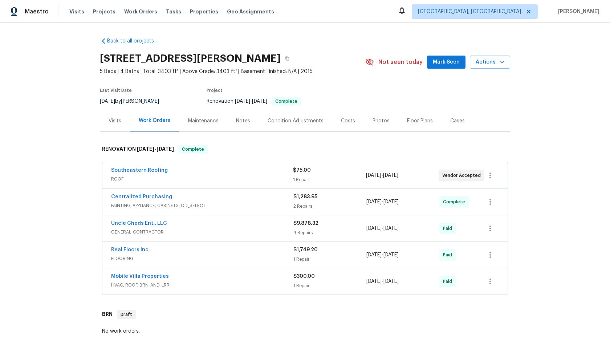
click at [204, 120] on div "Maintenance" at bounding box center [203, 120] width 30 height 7
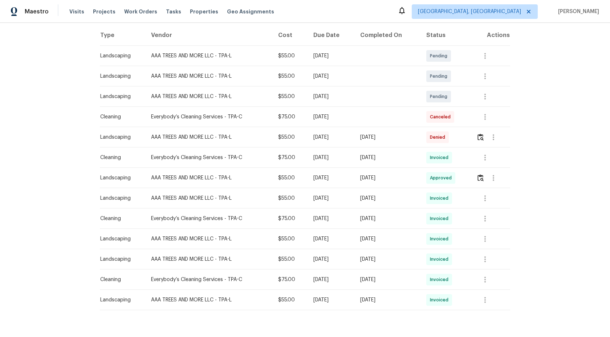
scroll to position [112, 0]
click at [482, 139] on img "button" at bounding box center [480, 138] width 6 height 7
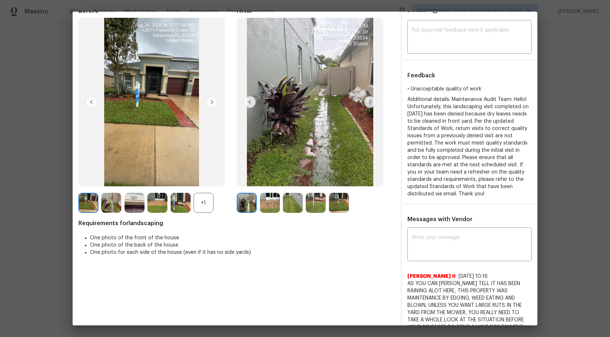
scroll to position [12, 0]
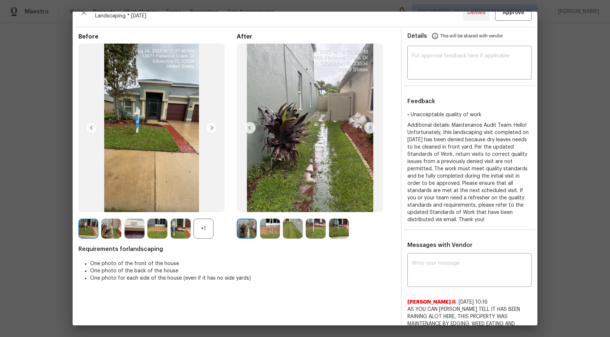
click at [204, 227] on div "+1" at bounding box center [204, 229] width 20 height 20
click at [92, 224] on img at bounding box center [88, 229] width 20 height 20
click at [209, 126] on img at bounding box center [212, 128] width 12 height 12
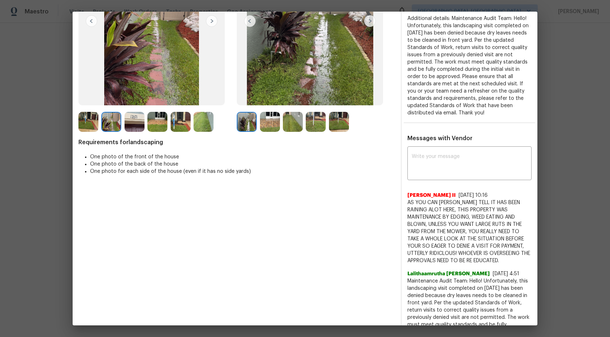
scroll to position [0, 0]
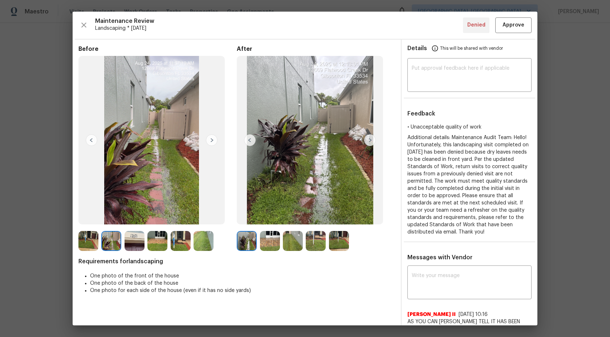
click at [110, 240] on img at bounding box center [111, 241] width 20 height 20
click at [139, 239] on img at bounding box center [135, 241] width 20 height 20
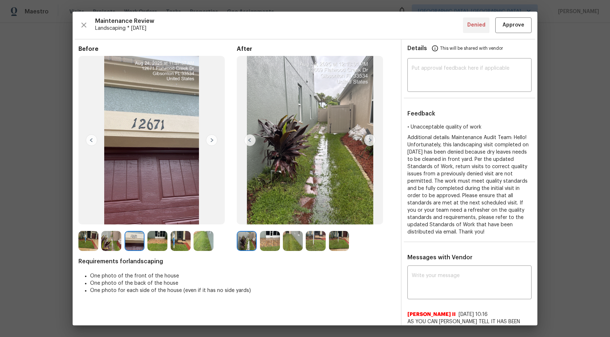
click at [155, 240] on img at bounding box center [157, 241] width 20 height 20
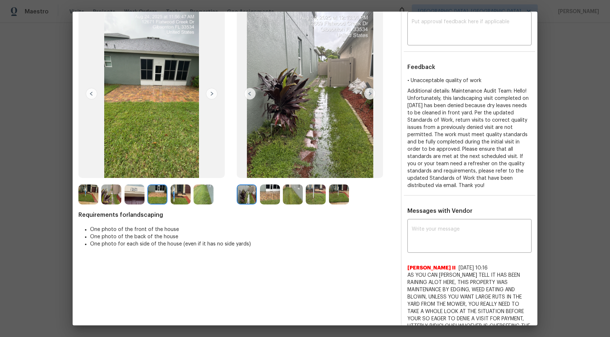
scroll to position [78, 0]
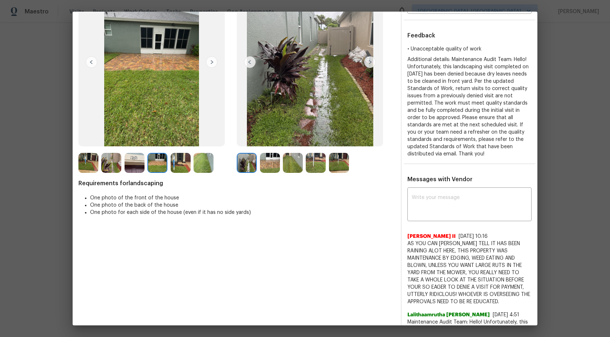
click at [329, 164] on img at bounding box center [339, 163] width 20 height 20
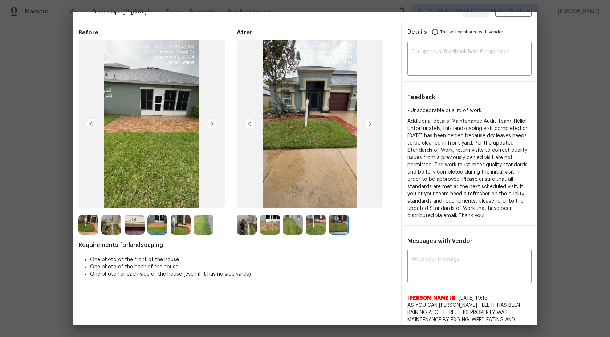
scroll to position [12, 0]
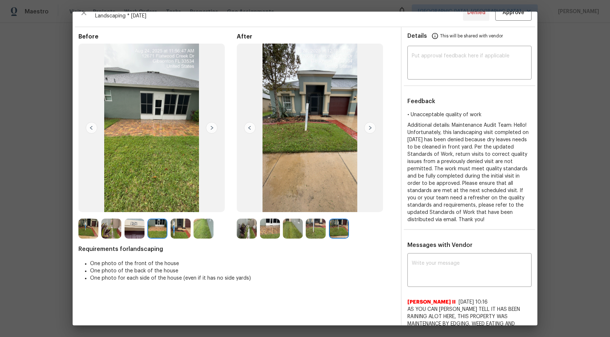
click at [272, 223] on img at bounding box center [270, 229] width 20 height 20
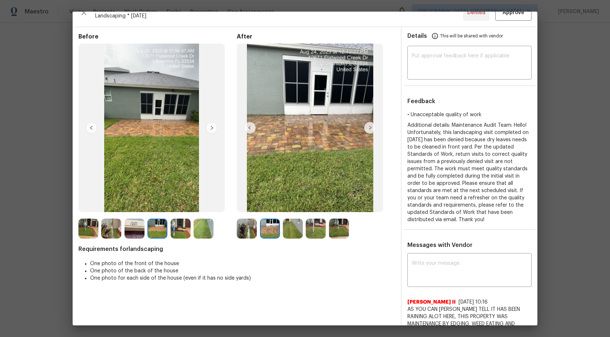
click at [288, 225] on img at bounding box center [293, 229] width 20 height 20
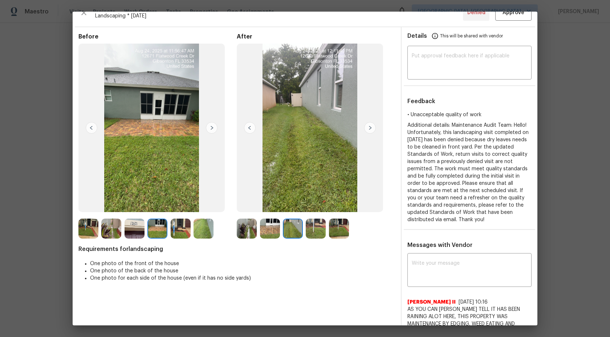
click at [309, 226] on img at bounding box center [316, 229] width 20 height 20
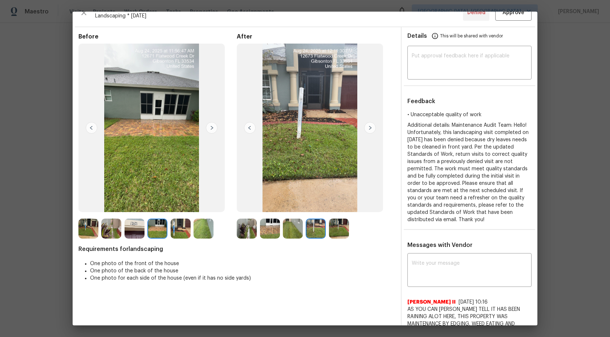
click at [343, 227] on img at bounding box center [339, 229] width 20 height 20
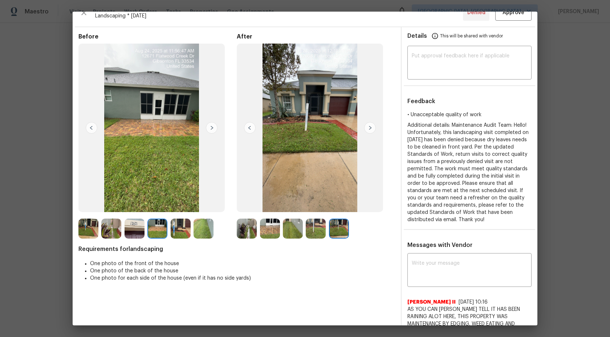
click at [313, 227] on img at bounding box center [316, 229] width 20 height 20
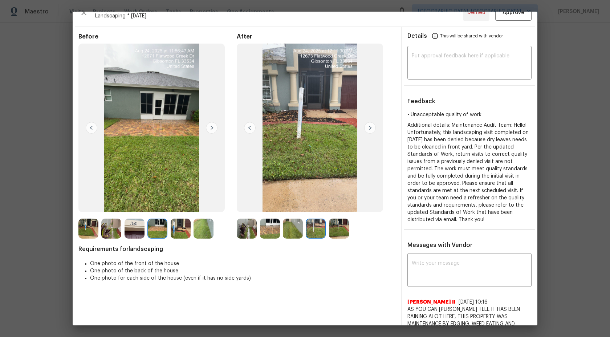
click at [258, 228] on div at bounding box center [248, 229] width 23 height 20
click at [266, 229] on img at bounding box center [270, 229] width 20 height 20
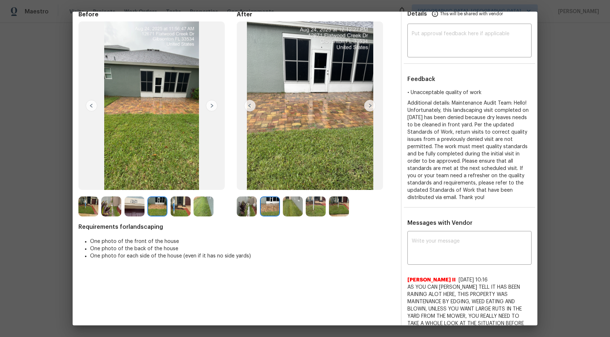
scroll to position [30, 0]
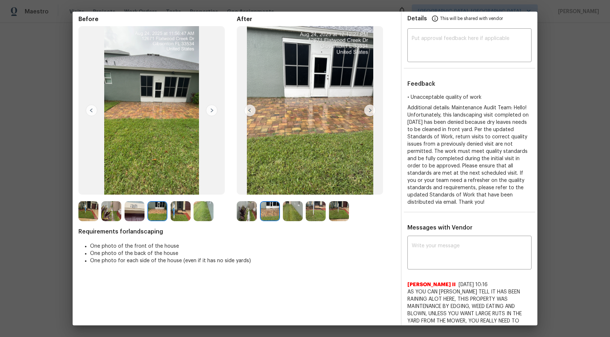
click at [370, 108] on img at bounding box center [370, 111] width 12 height 12
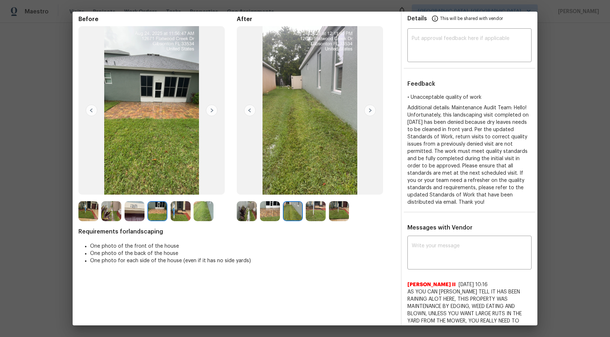
click at [370, 108] on img at bounding box center [370, 111] width 12 height 12
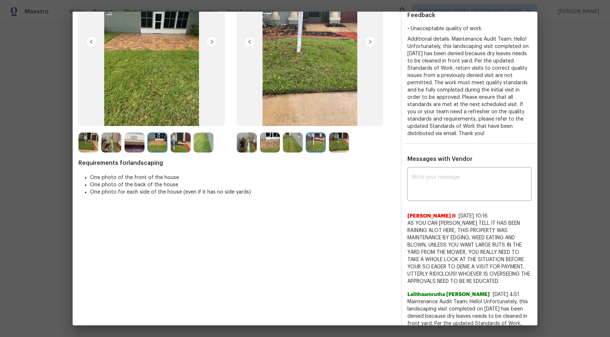
scroll to position [0, 0]
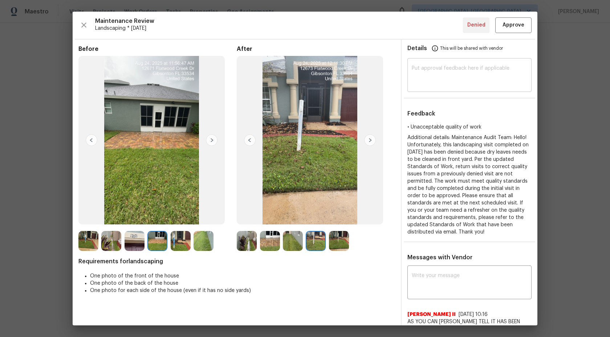
click at [433, 63] on div "​" at bounding box center [469, 76] width 124 height 32
type textarea "W"
click at [456, 73] on textarea at bounding box center [469, 76] width 115 height 20
paste textarea "Maintenance Audit Team: Hi Team This visit has been approved after further audi…"
type textarea "Maintenance Audit Team: Hi Team This visit has been approved after further audi…"
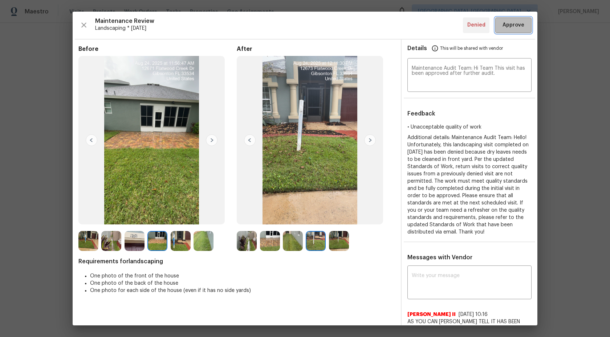
click at [508, 26] on span "Approve" at bounding box center [513, 25] width 22 height 9
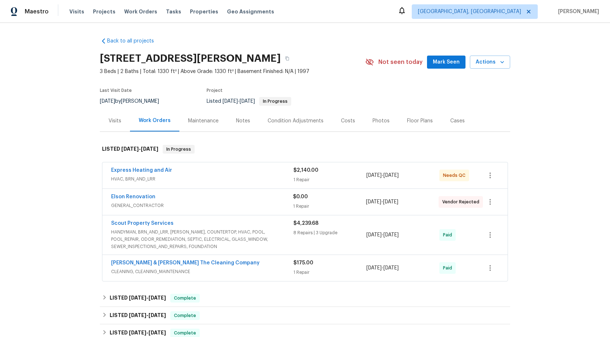
click at [202, 121] on div "Maintenance" at bounding box center [203, 120] width 30 height 7
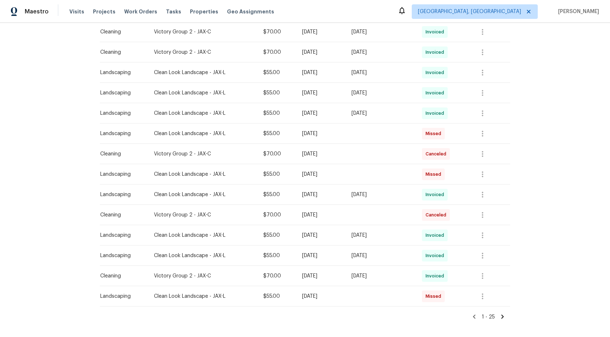
scroll to position [388, 0]
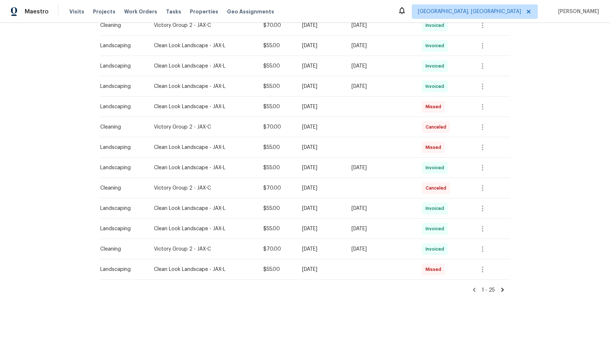
click at [502, 247] on icon at bounding box center [502, 290] width 3 height 4
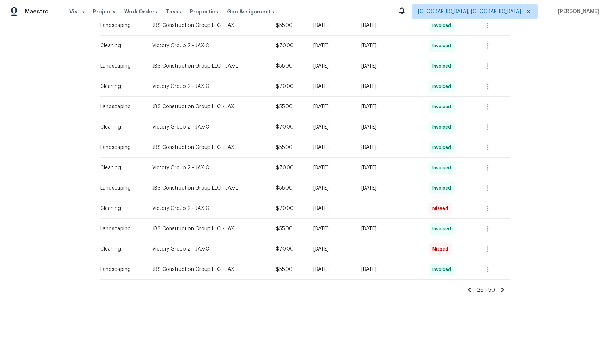
click at [470, 247] on icon at bounding box center [469, 290] width 3 height 4
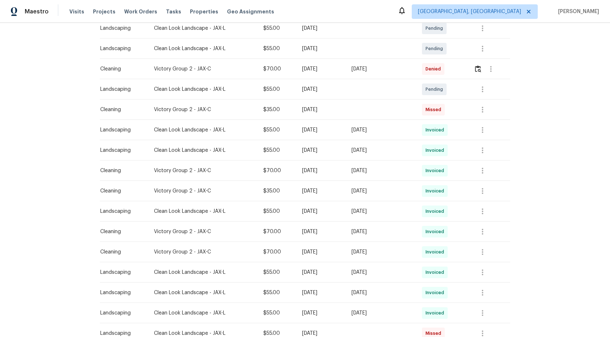
scroll to position [160, 0]
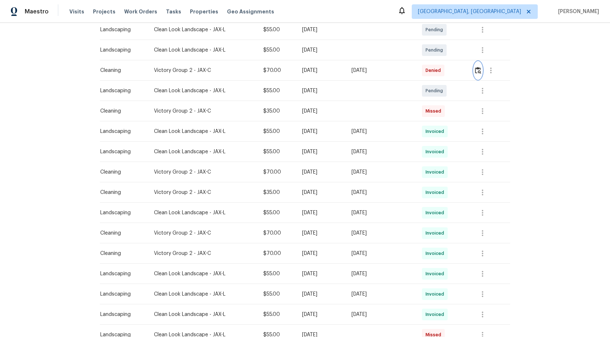
click at [480, 69] on img "button" at bounding box center [478, 70] width 6 height 7
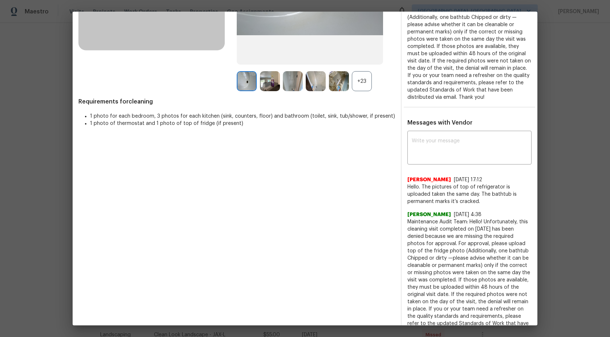
scroll to position [180, 0]
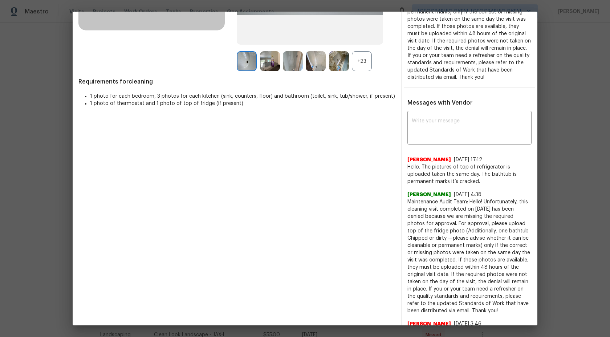
click at [460, 181] on span "Hello. The pictures of top of refrigerator is uploaded taken the same day. The …" at bounding box center [469, 174] width 124 height 22
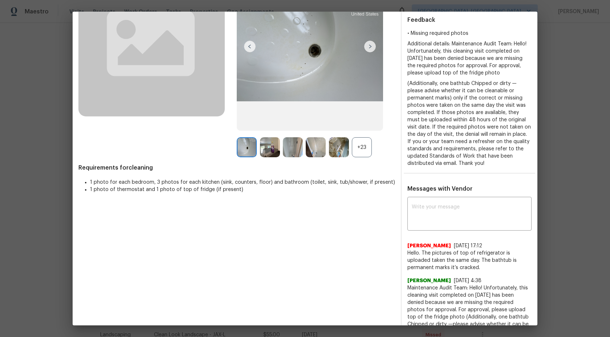
scroll to position [0, 0]
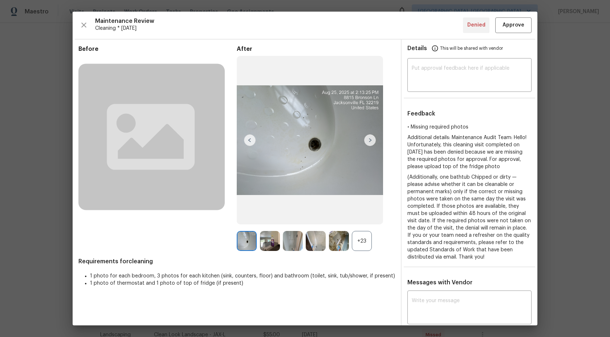
click at [248, 242] on img at bounding box center [247, 241] width 20 height 20
click at [264, 237] on img at bounding box center [270, 241] width 20 height 20
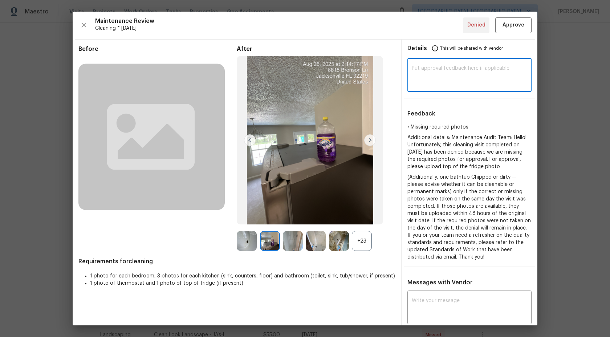
click at [433, 72] on textarea at bounding box center [469, 76] width 115 height 20
click at [480, 74] on textarea at bounding box center [469, 76] width 115 height 20
paste textarea "Maintenance Audit Team: Hi Team This visit has been approved after further audi…"
type textarea "Maintenance Audit Team: Hi Team This visit has been approved after further audi…"
click at [513, 28] on span "Approve" at bounding box center [513, 25] width 22 height 9
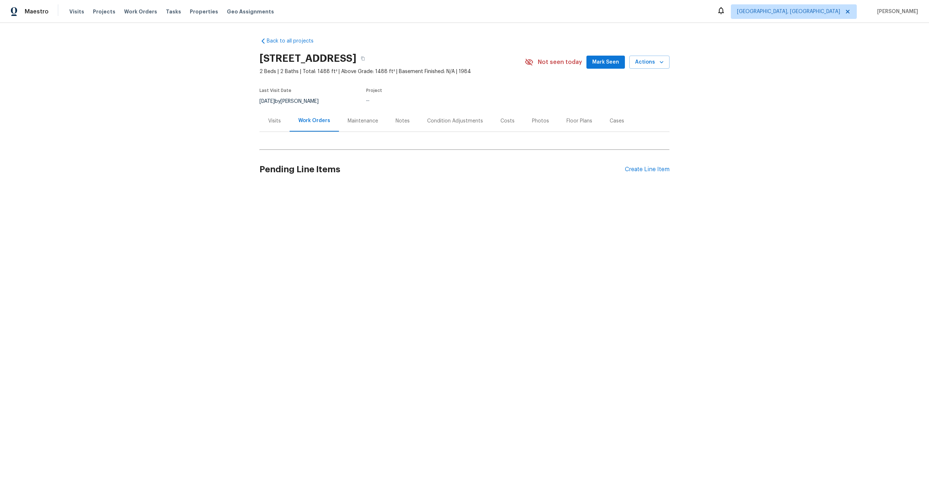
click at [357, 120] on div "Maintenance" at bounding box center [363, 120] width 30 height 7
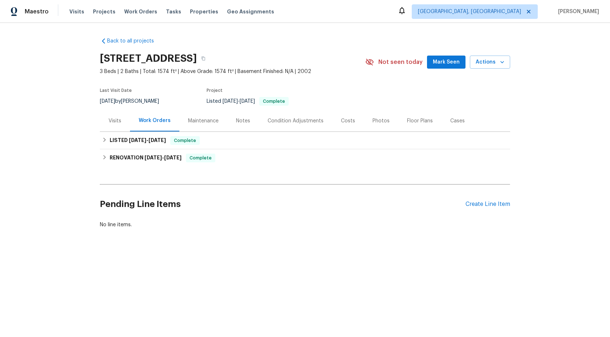
click at [204, 120] on div "Maintenance" at bounding box center [203, 120] width 30 height 7
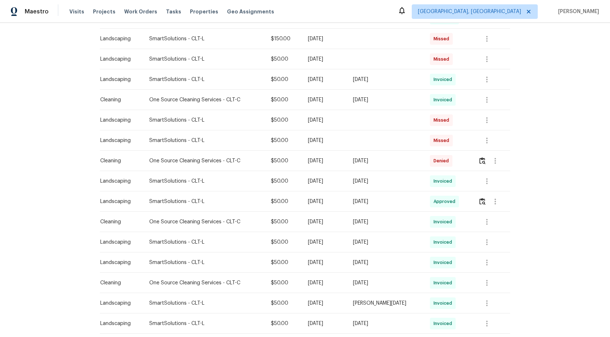
scroll to position [388, 0]
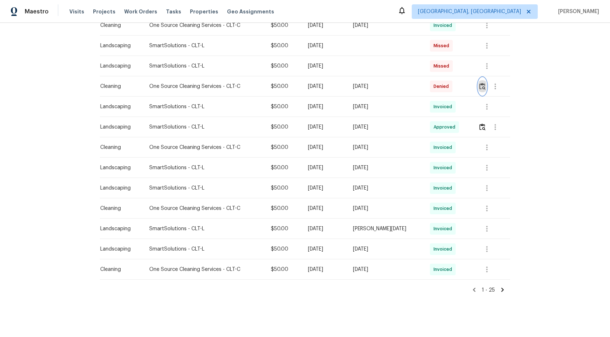
click at [479, 86] on button "button" at bounding box center [482, 86] width 8 height 17
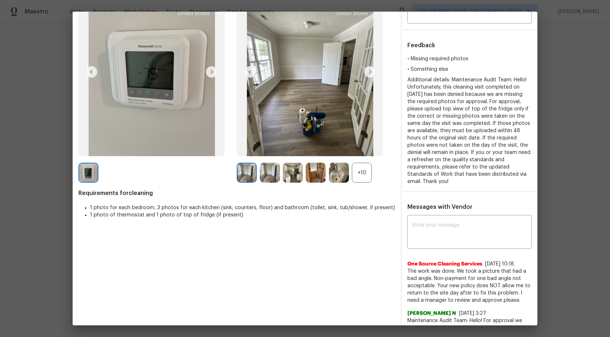
scroll to position [4, 0]
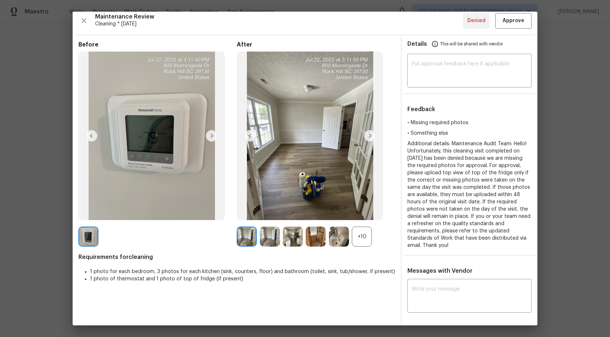
click at [363, 243] on div "+10" at bounding box center [362, 237] width 20 height 20
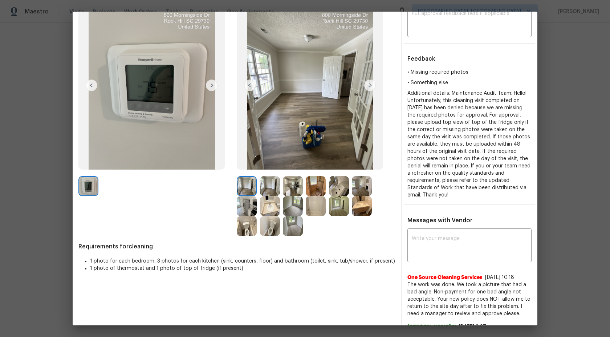
scroll to position [83, 0]
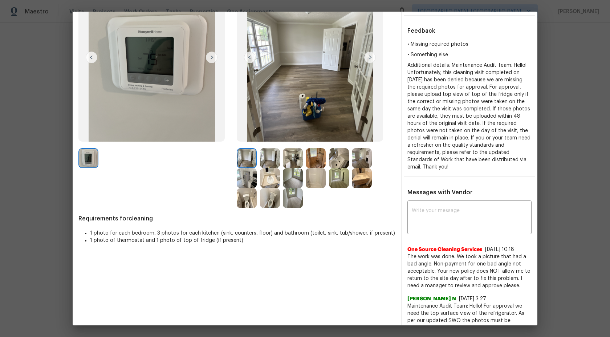
click at [269, 155] on img at bounding box center [270, 158] width 20 height 20
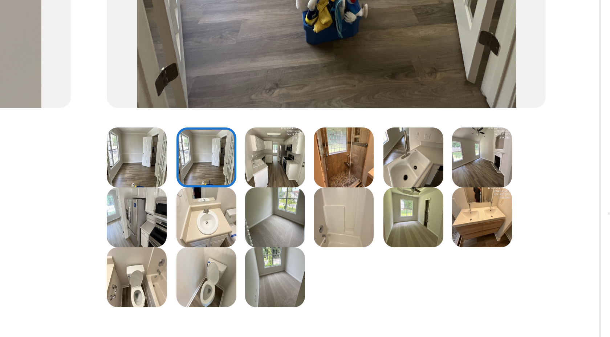
click at [244, 181] on img at bounding box center [247, 178] width 20 height 20
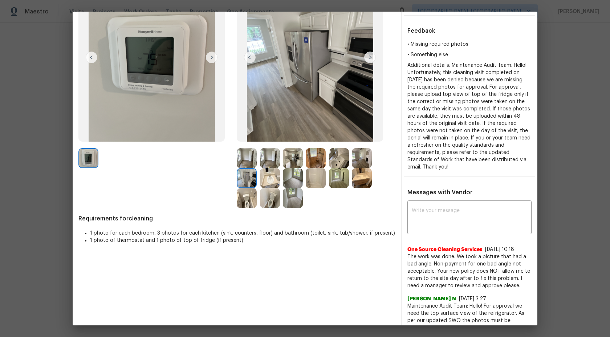
scroll to position [0, 0]
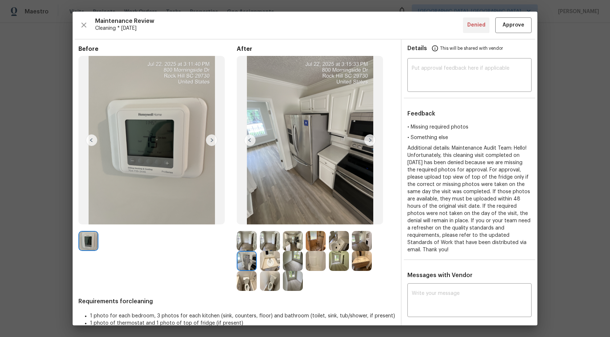
click at [308, 103] on img at bounding box center [310, 140] width 146 height 168
click at [334, 32] on div "Maintenance Review Cleaning * Mon, Jul 21 Denied Approve" at bounding box center [304, 25] width 453 height 16
click at [452, 219] on span "Additional details: Maintenance Audit Team: Hello! Unfortunately, this cleaning…" at bounding box center [468, 199] width 123 height 107
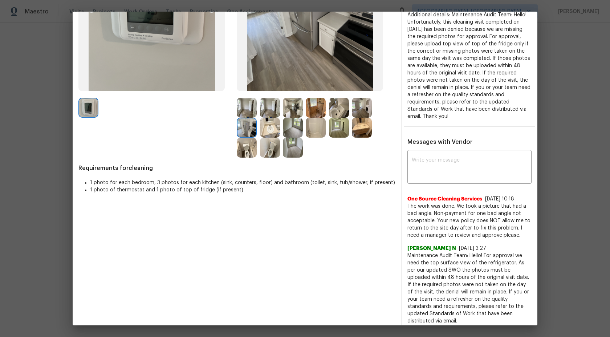
scroll to position [200, 0]
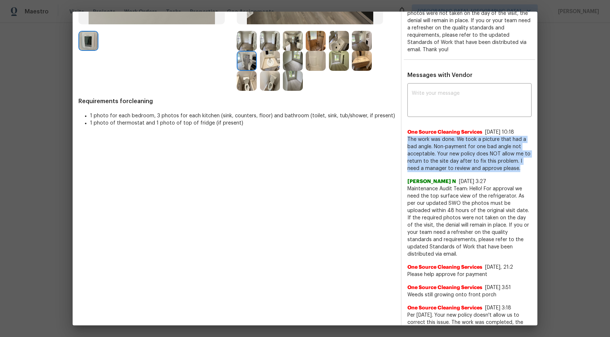
drag, startPoint x: 508, startPoint y: 171, endPoint x: 408, endPoint y: 138, distance: 105.5
click at [408, 138] on span "The work was done. We took a picture that had a bad angle. Non-payment for one …" at bounding box center [469, 154] width 124 height 36
copy span "The work was done. We took a picture that had a bad angle. Non-payment for one …"
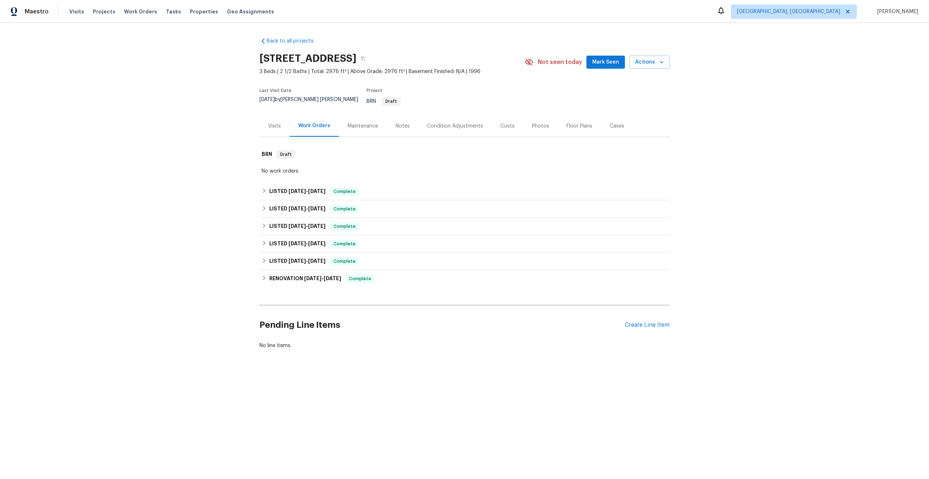
click at [357, 122] on div "Maintenance" at bounding box center [363, 125] width 30 height 7
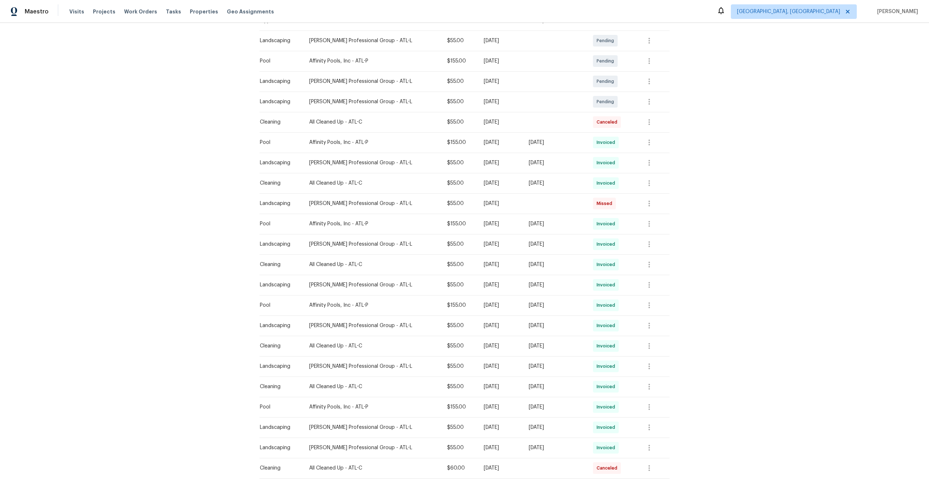
scroll to position [252, 0]
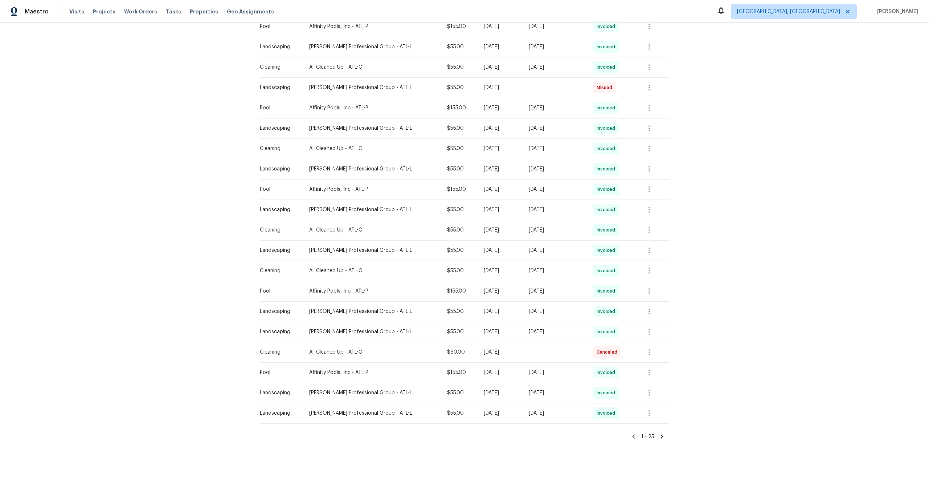
click at [663, 433] on icon at bounding box center [662, 436] width 7 height 7
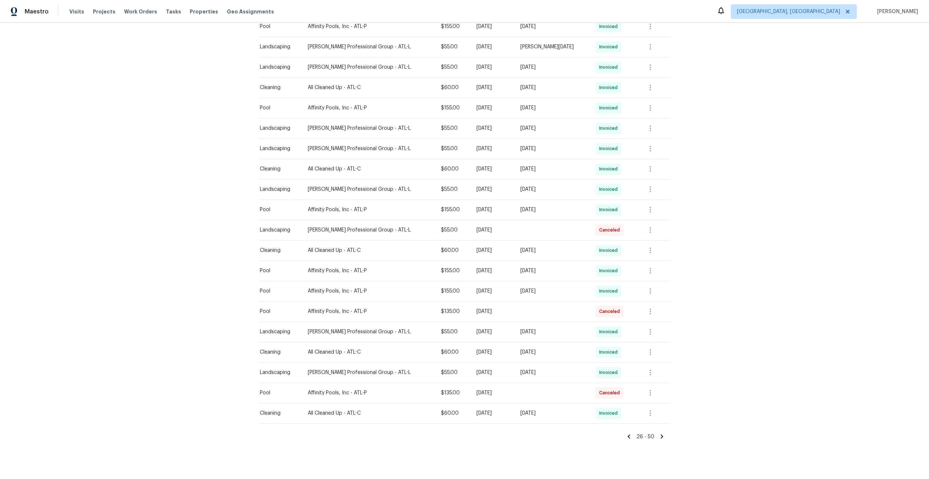
click at [663, 433] on icon at bounding box center [662, 436] width 7 height 7
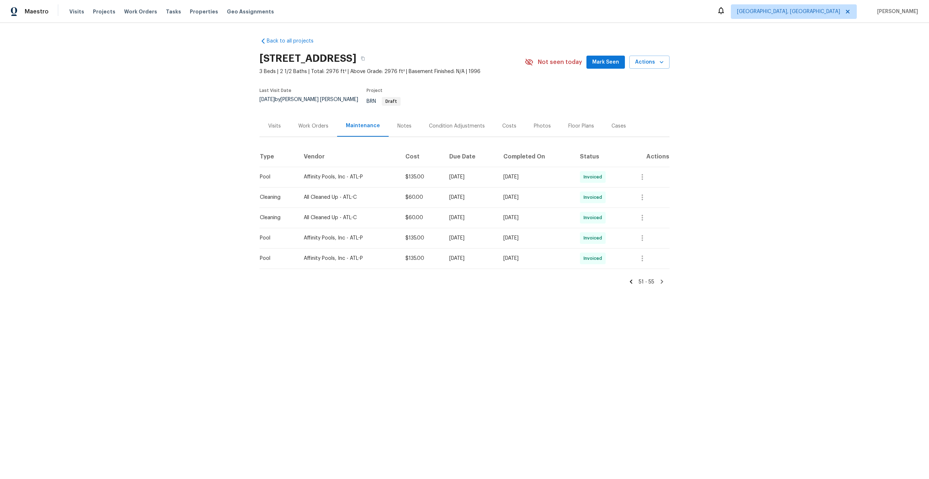
click at [631, 280] on icon at bounding box center [631, 282] width 3 height 4
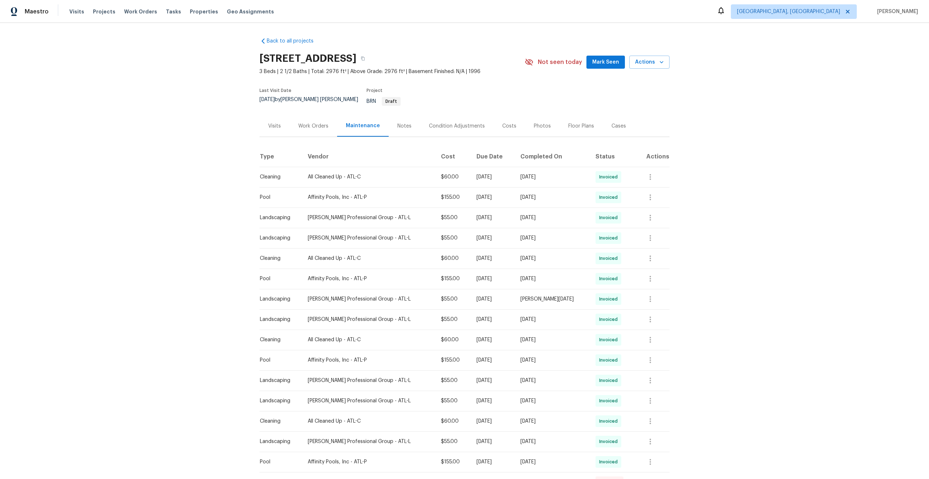
scroll to position [252, 0]
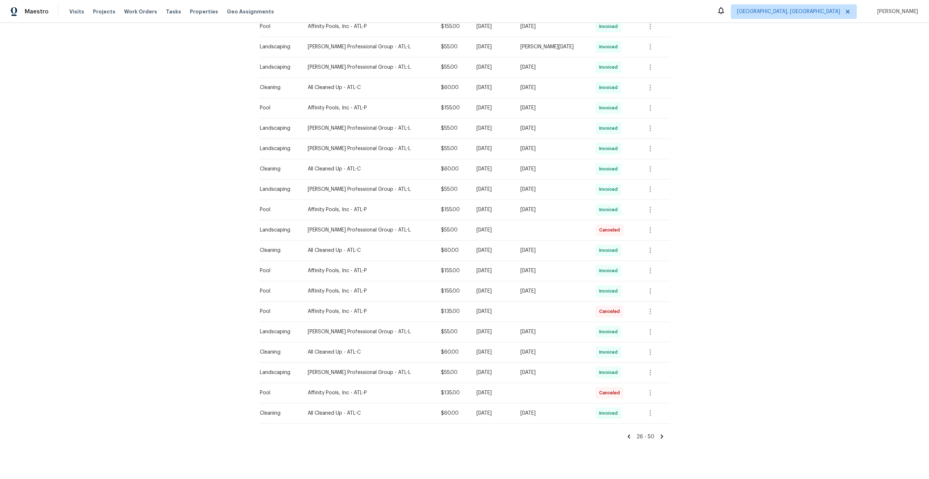
click at [632, 433] on icon at bounding box center [629, 436] width 7 height 7
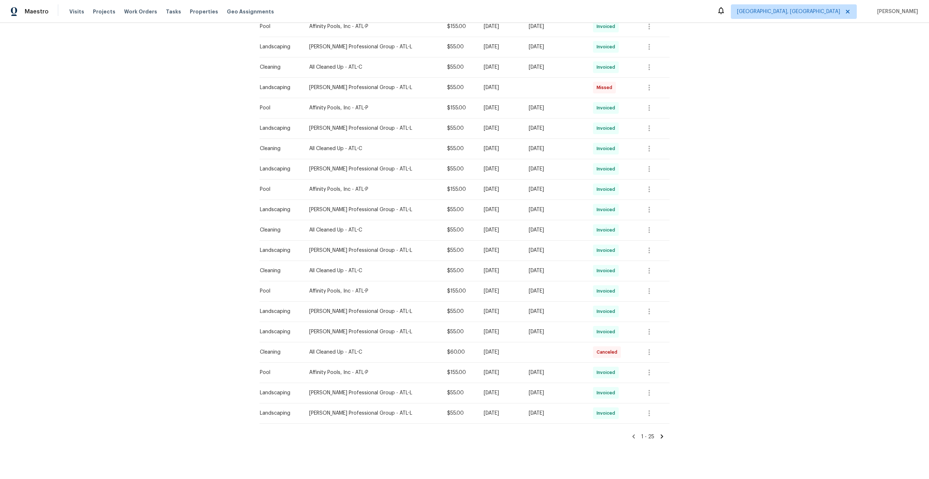
click at [635, 434] on icon at bounding box center [634, 436] width 3 height 4
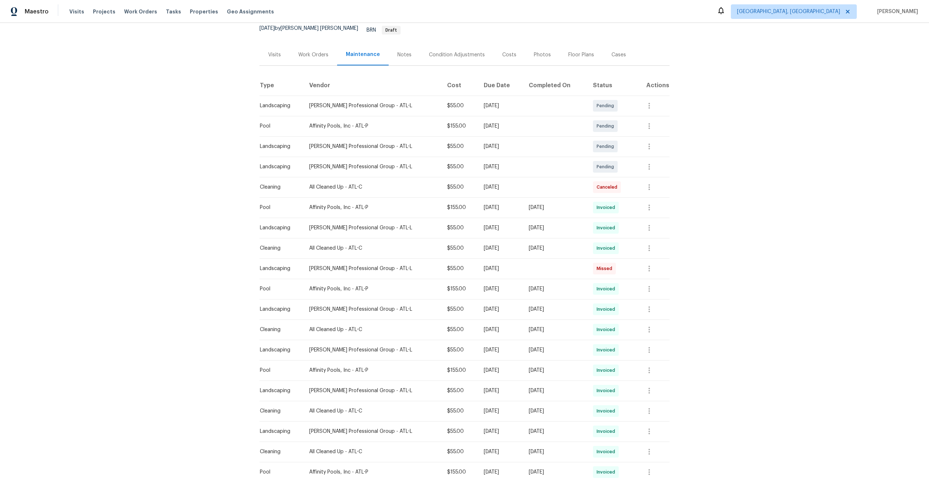
scroll to position [0, 0]
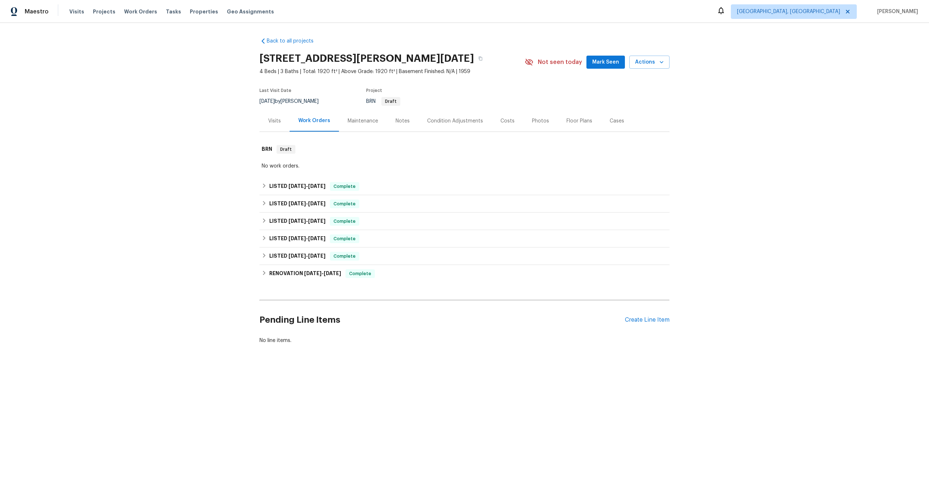
click at [366, 126] on div "Maintenance" at bounding box center [363, 120] width 48 height 21
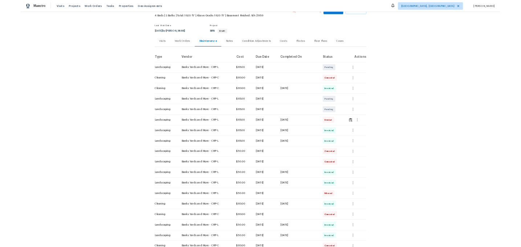
scroll to position [45, 0]
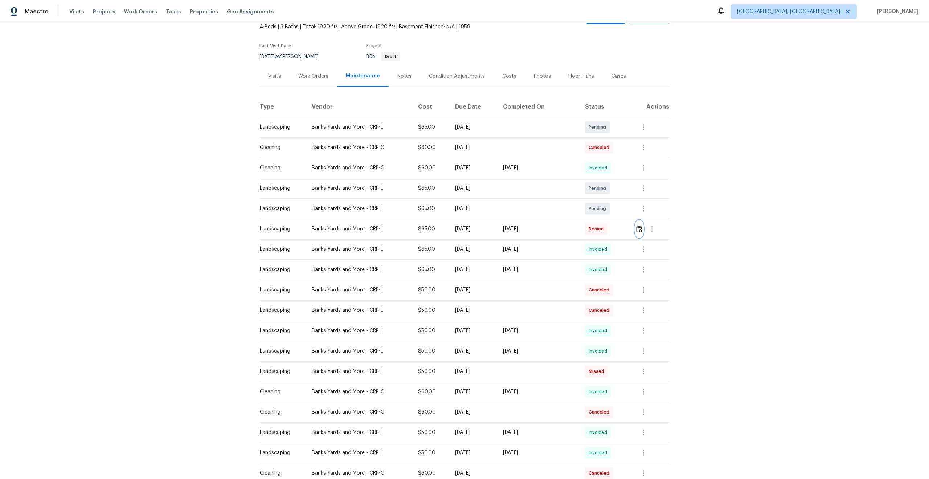
click at [641, 228] on img "button" at bounding box center [639, 228] width 6 height 7
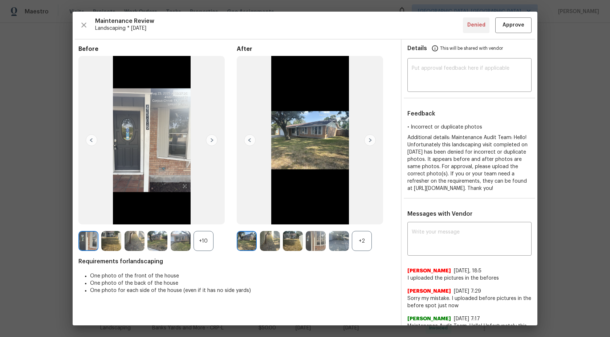
click at [363, 244] on div "+2" at bounding box center [362, 241] width 20 height 20
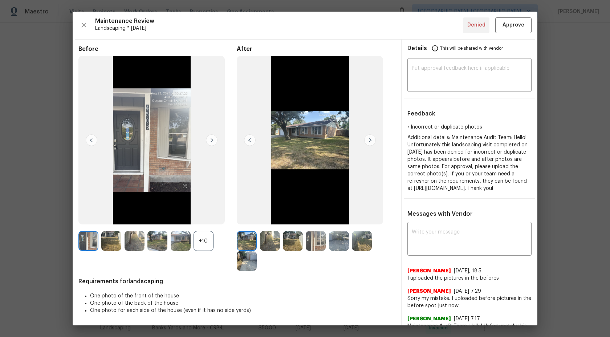
click at [205, 239] on div "+10" at bounding box center [204, 241] width 20 height 20
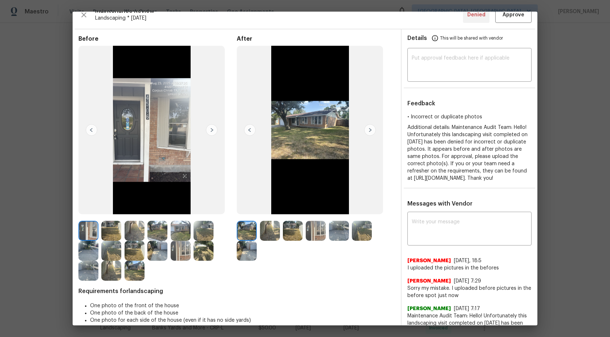
scroll to position [3, 0]
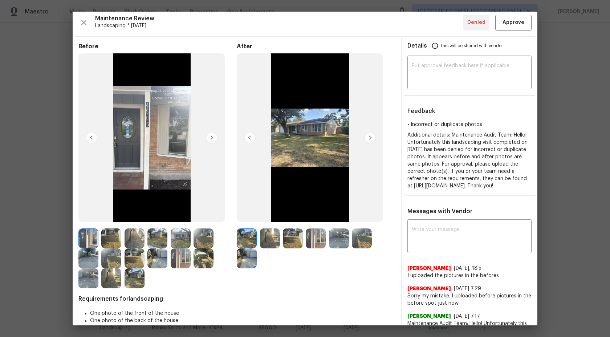
click at [83, 237] on img at bounding box center [88, 238] width 20 height 20
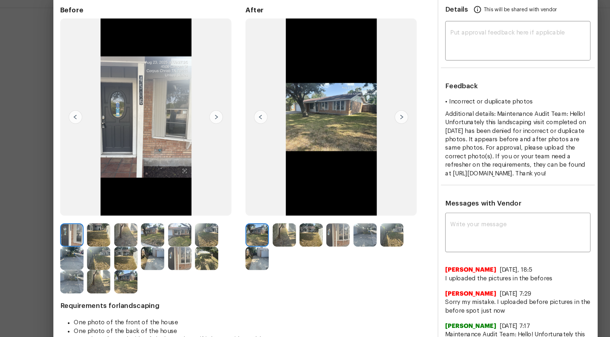
scroll to position [0, 0]
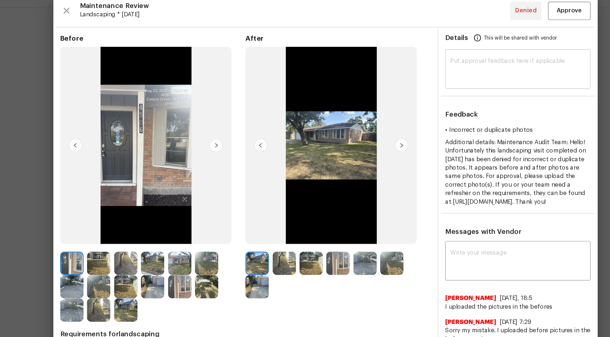
click at [433, 75] on textarea at bounding box center [469, 76] width 115 height 20
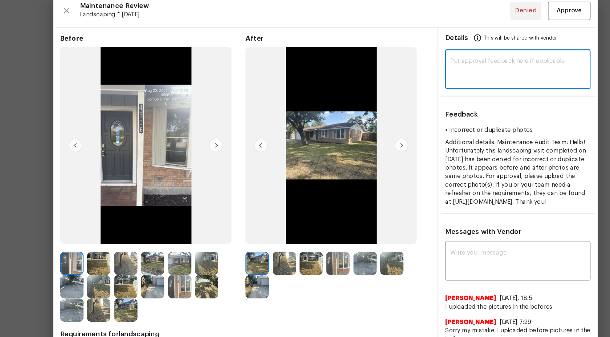
click at [433, 75] on textarea at bounding box center [469, 76] width 115 height 20
paste textarea "Maintenance Audit Team: Hi Team This visit has been approved after further audi…"
click at [444, 69] on textarea at bounding box center [469, 76] width 115 height 20
type textarea "Maintenance Audit Team: Hi Team This visit has been approved after further audi…"
click at [517, 23] on span "Approve" at bounding box center [513, 25] width 22 height 9
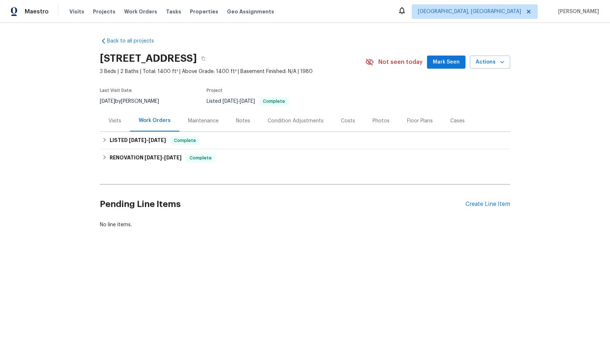
click at [197, 119] on div "Maintenance" at bounding box center [203, 120] width 30 height 7
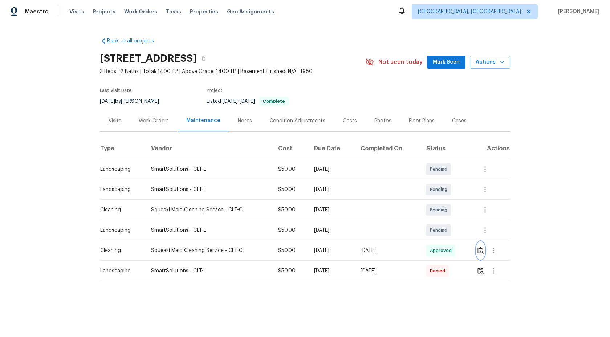
click at [481, 249] on img "button" at bounding box center [480, 250] width 6 height 7
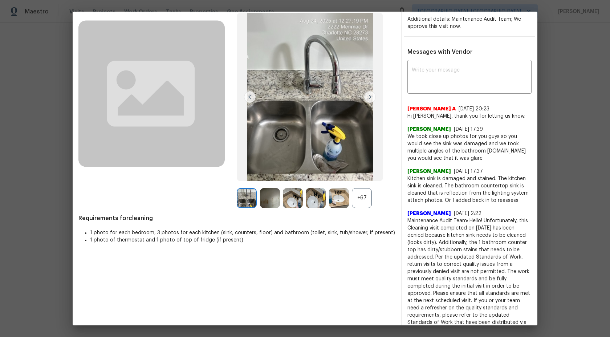
scroll to position [49, 0]
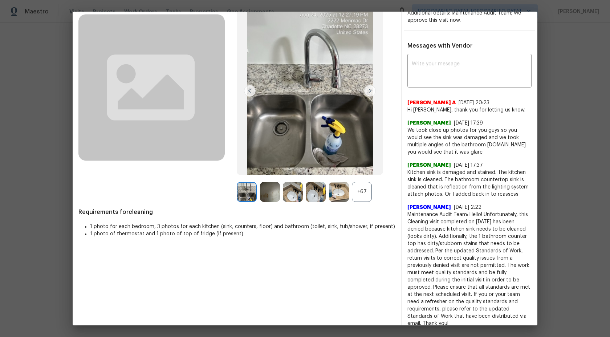
click at [366, 194] on div "+67" at bounding box center [362, 192] width 20 height 20
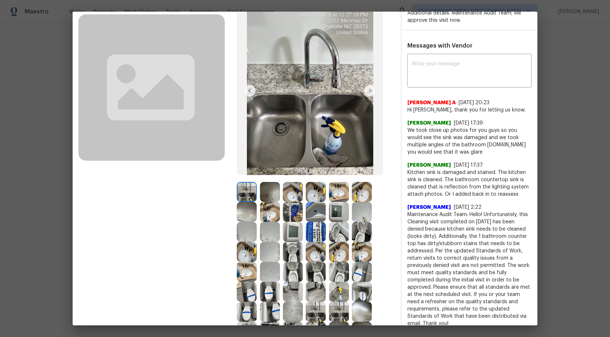
click at [269, 192] on img at bounding box center [270, 192] width 20 height 20
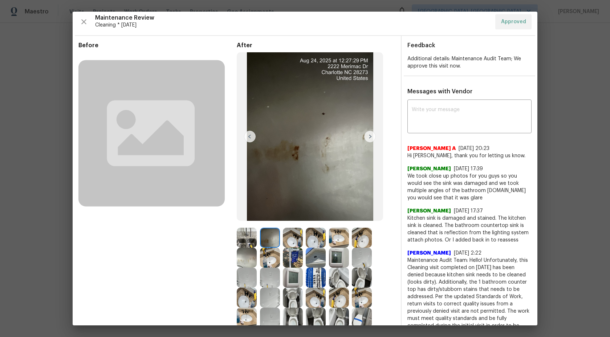
scroll to position [0, 0]
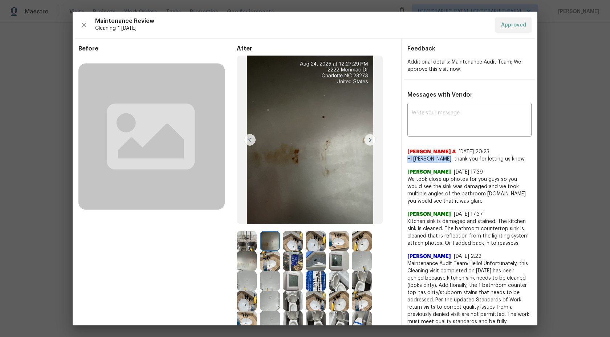
drag, startPoint x: 448, startPoint y: 158, endPoint x: 407, endPoint y: 159, distance: 41.4
click at [407, 159] on div "x ​ [PERSON_NAME] A [DATE] 20:23 Hi [PERSON_NAME], thank you for letting us kno…" at bounding box center [470, 241] width 136 height 272
copy span "Hi [PERSON_NAME]"
click at [439, 115] on textarea at bounding box center [469, 120] width 115 height 20
click at [447, 129] on textarea at bounding box center [469, 120] width 115 height 20
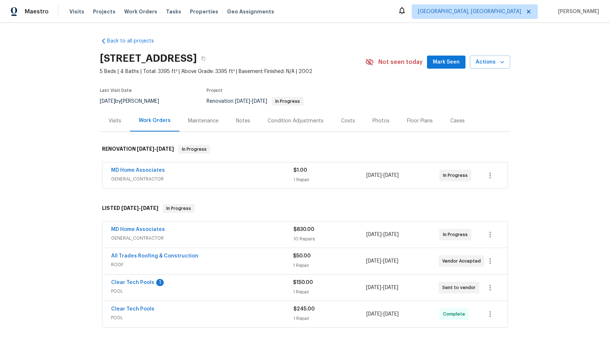
click at [198, 123] on div "Maintenance" at bounding box center [203, 120] width 30 height 7
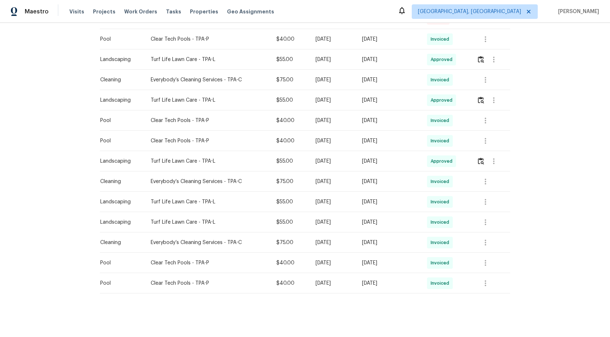
scroll to position [197, 0]
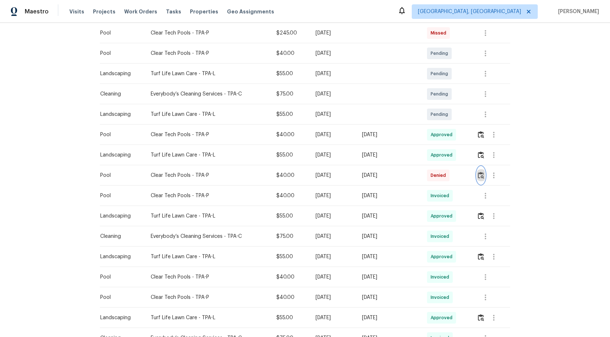
click at [482, 175] on img "button" at bounding box center [481, 175] width 6 height 7
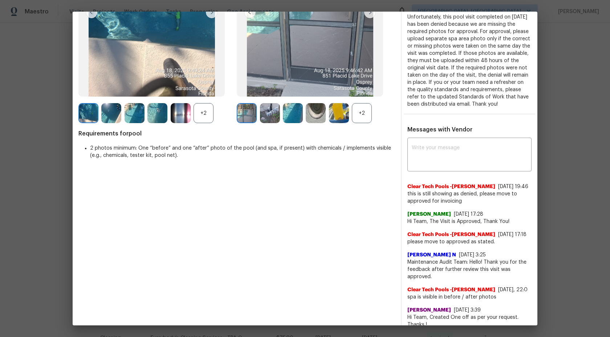
scroll to position [154, 0]
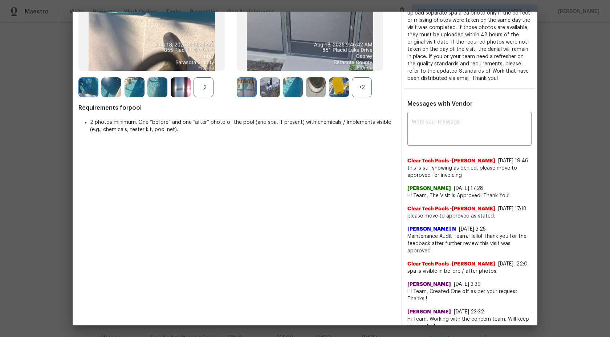
click at [362, 94] on div "+2" at bounding box center [362, 87] width 20 height 20
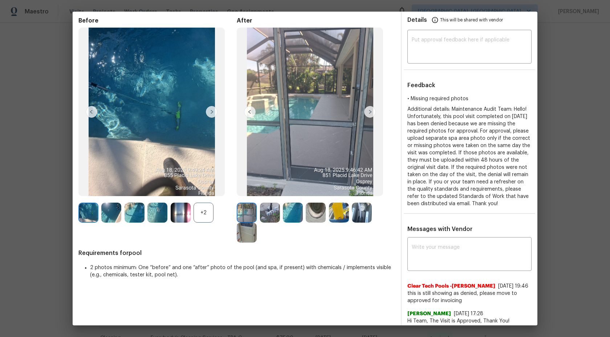
scroll to position [2, 0]
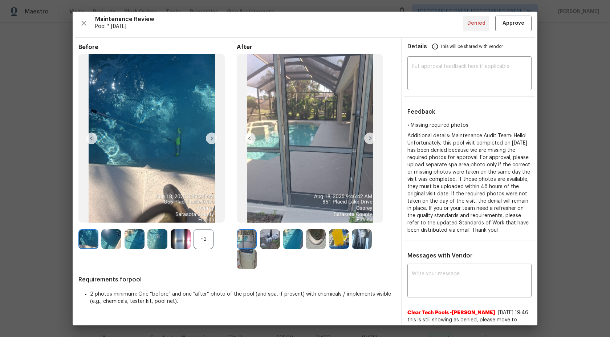
click at [204, 242] on div "+2" at bounding box center [204, 239] width 20 height 20
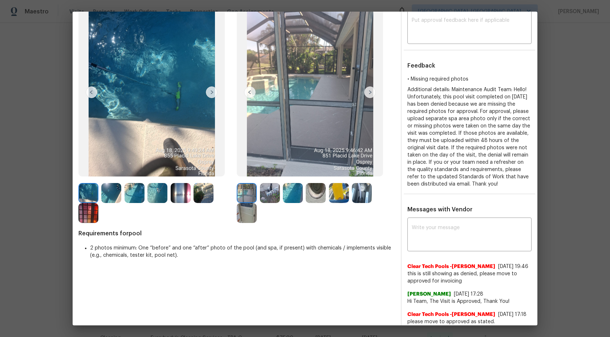
scroll to position [47, 0]
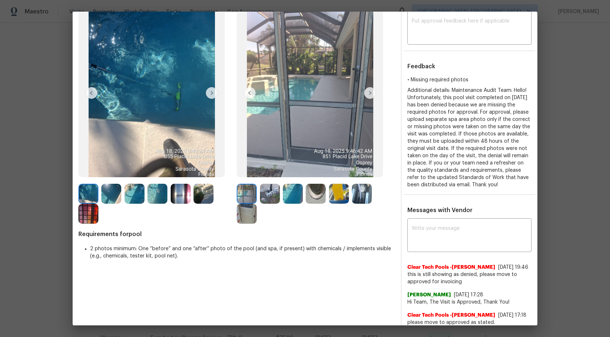
click at [88, 219] on img at bounding box center [88, 214] width 20 height 20
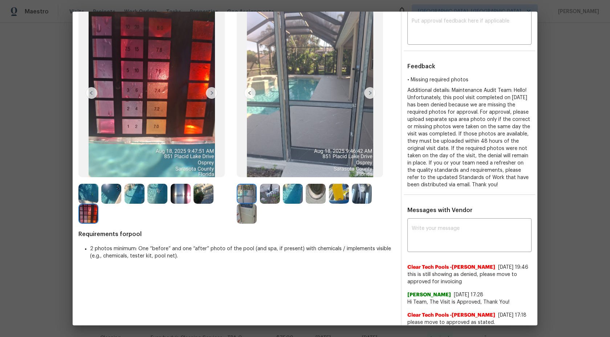
click at [342, 192] on img at bounding box center [339, 194] width 20 height 20
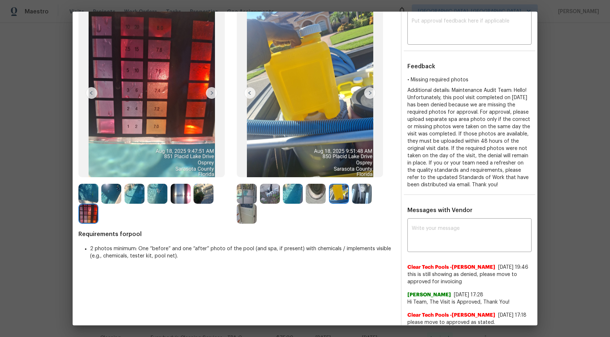
click at [364, 192] on img at bounding box center [362, 194] width 20 height 20
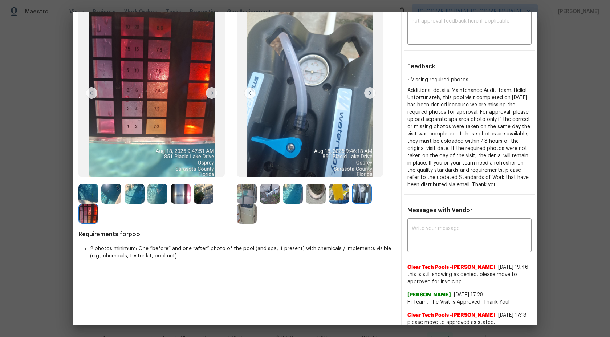
click at [247, 191] on img at bounding box center [247, 194] width 20 height 20
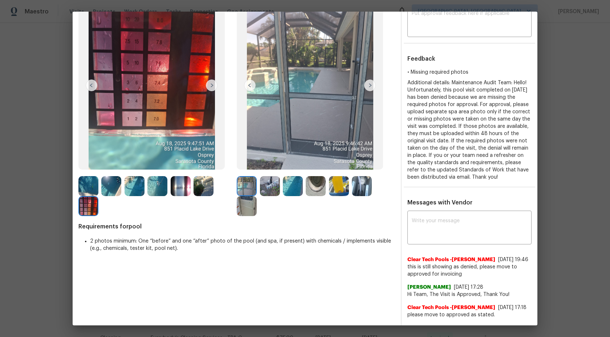
scroll to position [0, 0]
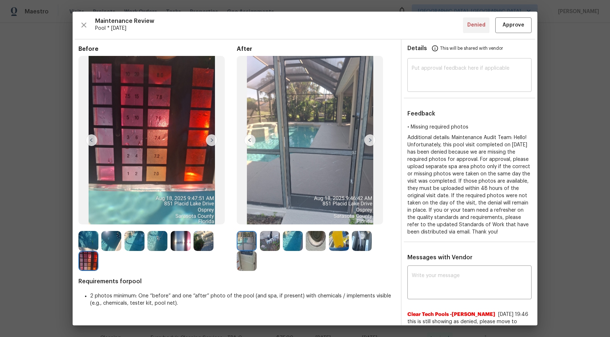
click at [465, 72] on textarea at bounding box center [469, 76] width 115 height 20
click at [450, 85] on textarea at bounding box center [469, 76] width 115 height 20
paste textarea "Maintenance Audit Team: Hi Team This visit has been approved after further audi…"
type textarea "Maintenance Audit Team: Hi Team This visit has been approved after further audi…"
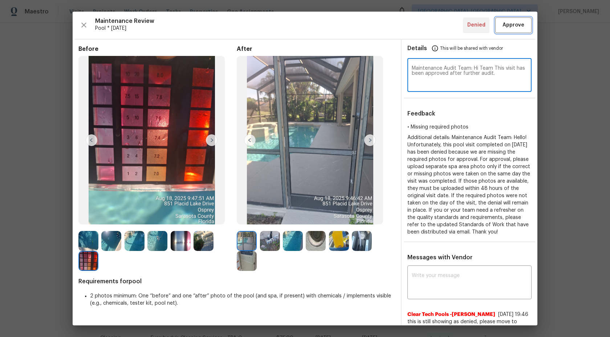
click at [517, 27] on span "Approve" at bounding box center [513, 25] width 22 height 9
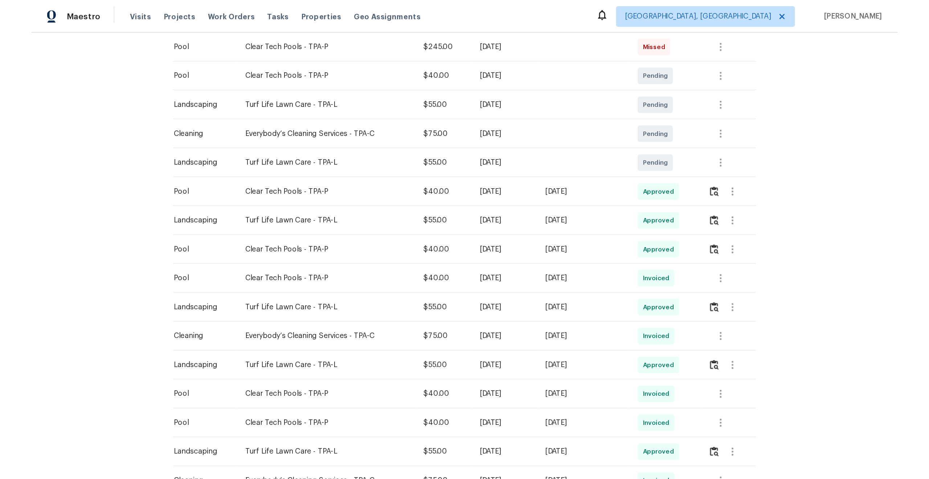
scroll to position [197, 0]
